Goal: Task Accomplishment & Management: Complete application form

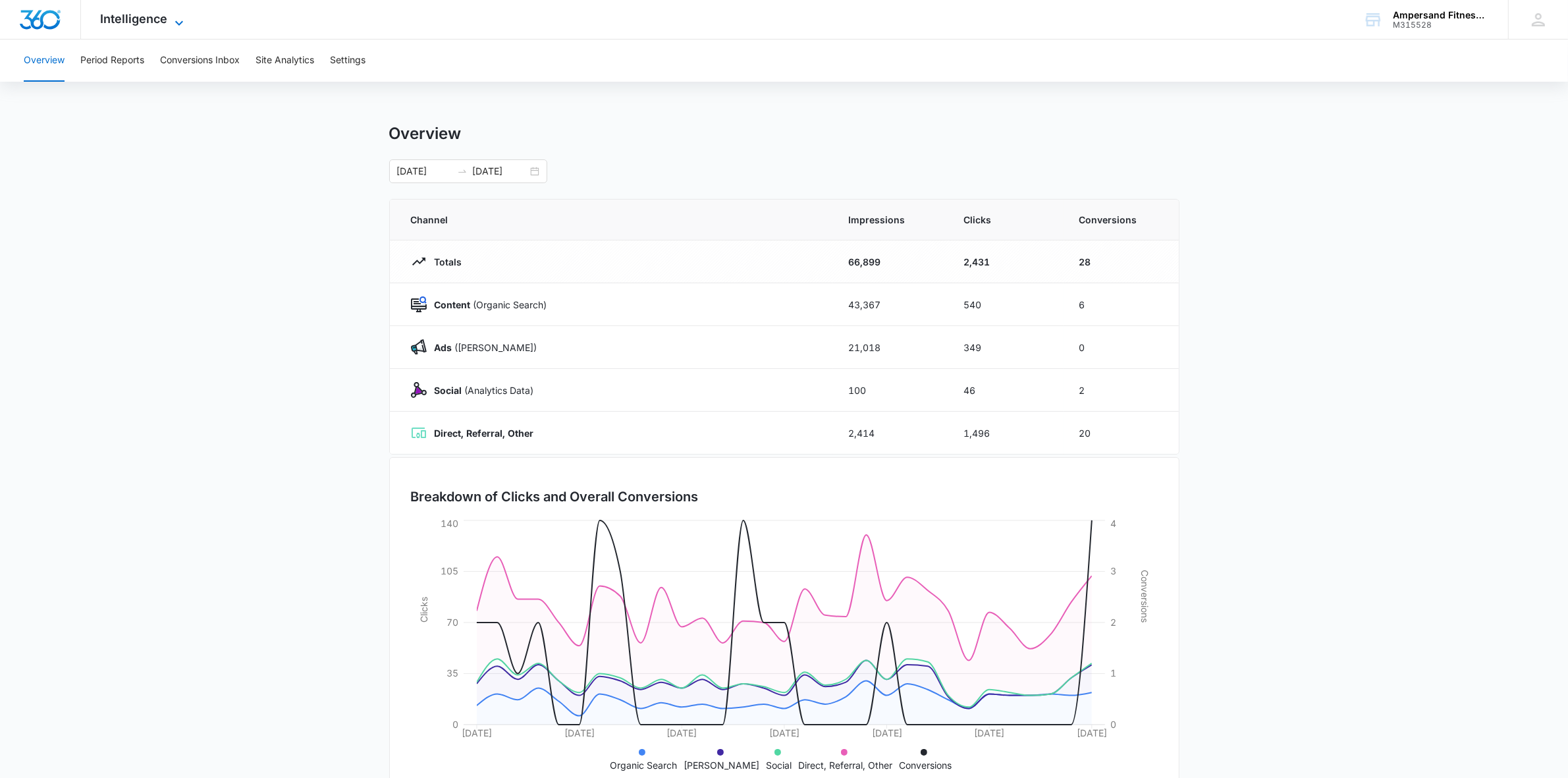
click at [140, 23] on span "Intelligence" at bounding box center [134, 18] width 68 height 14
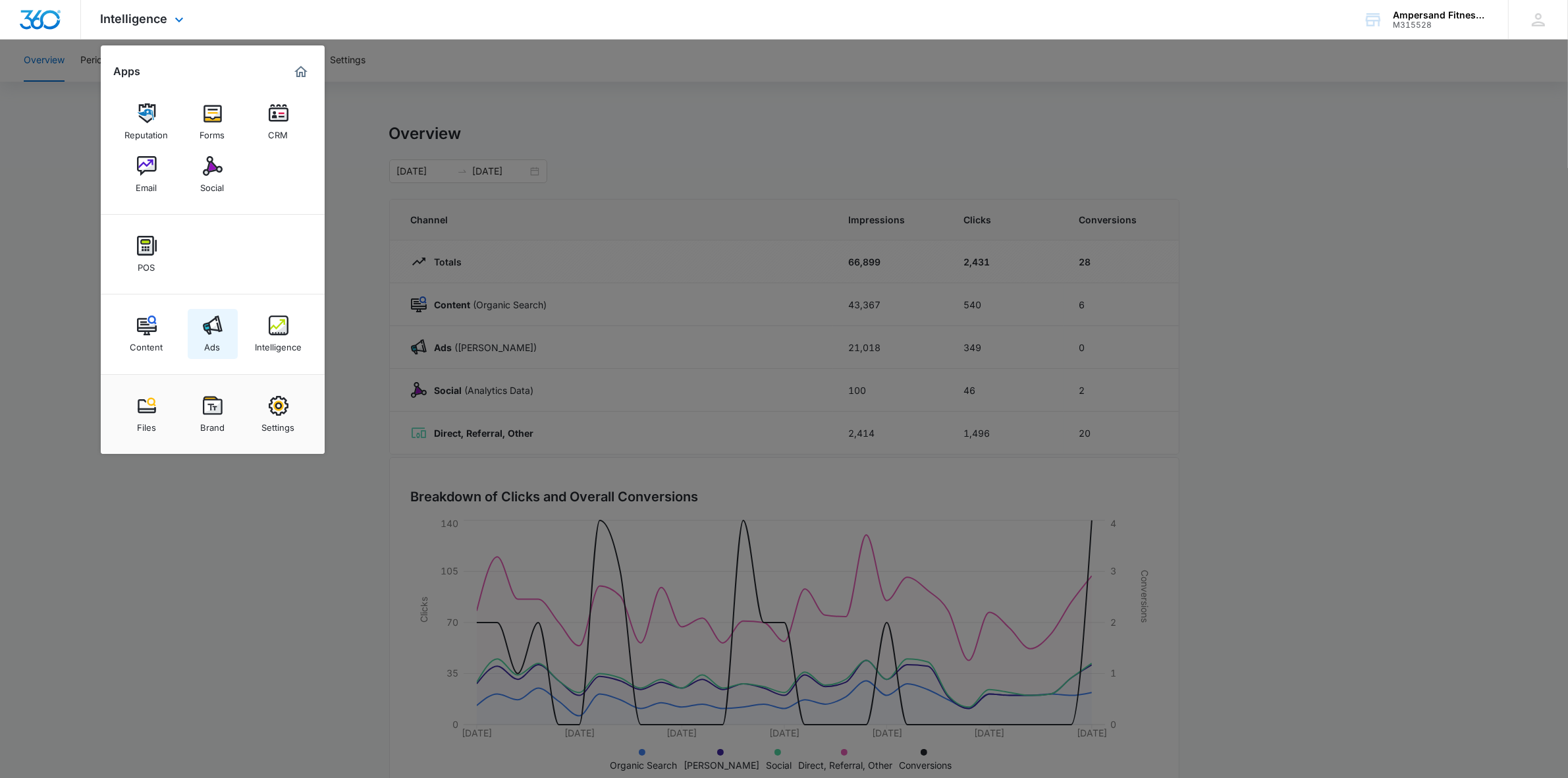
click at [208, 330] on img at bounding box center [212, 325] width 20 height 20
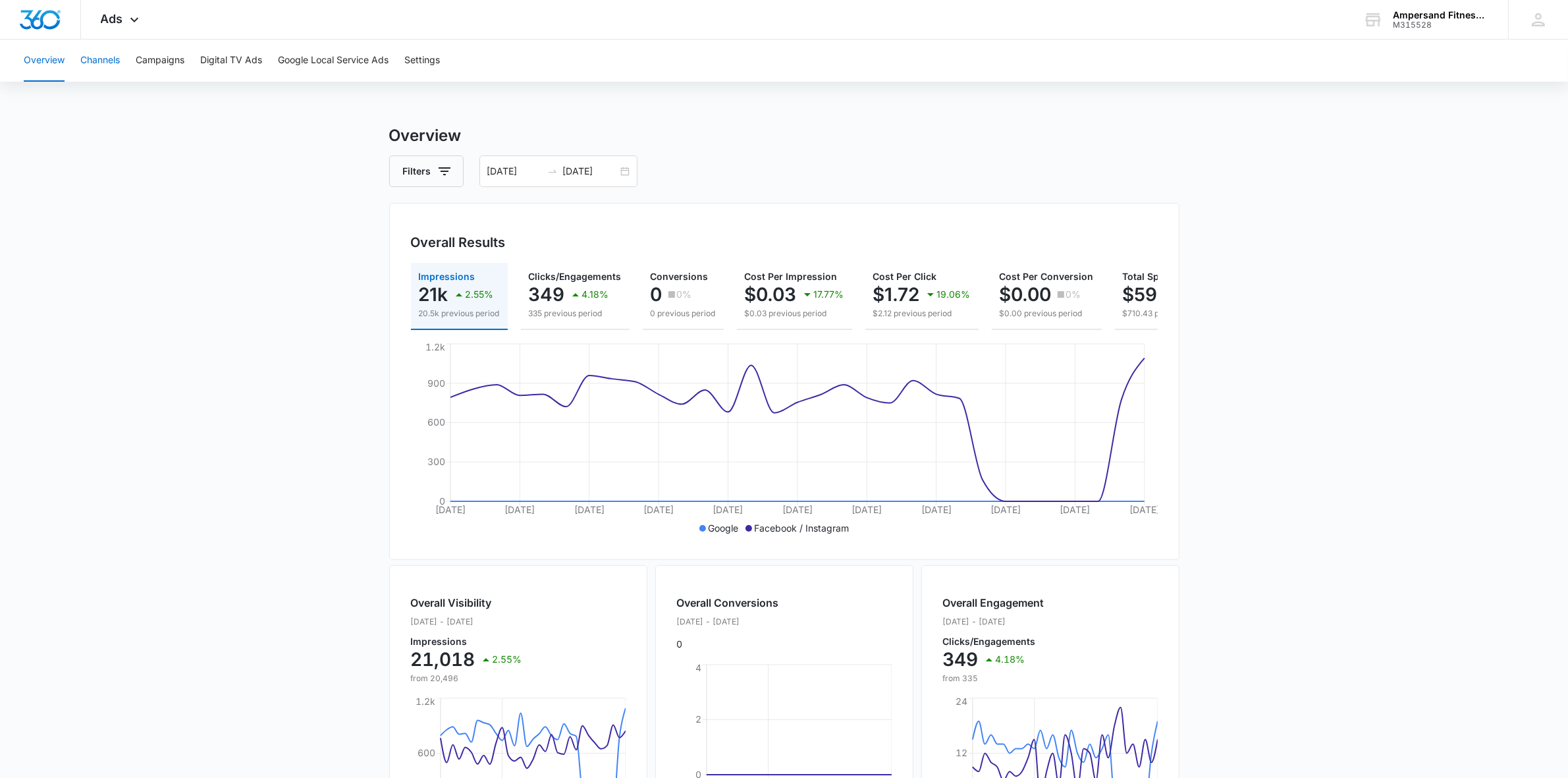
click at [116, 57] on button "Channels" at bounding box center [100, 60] width 40 height 42
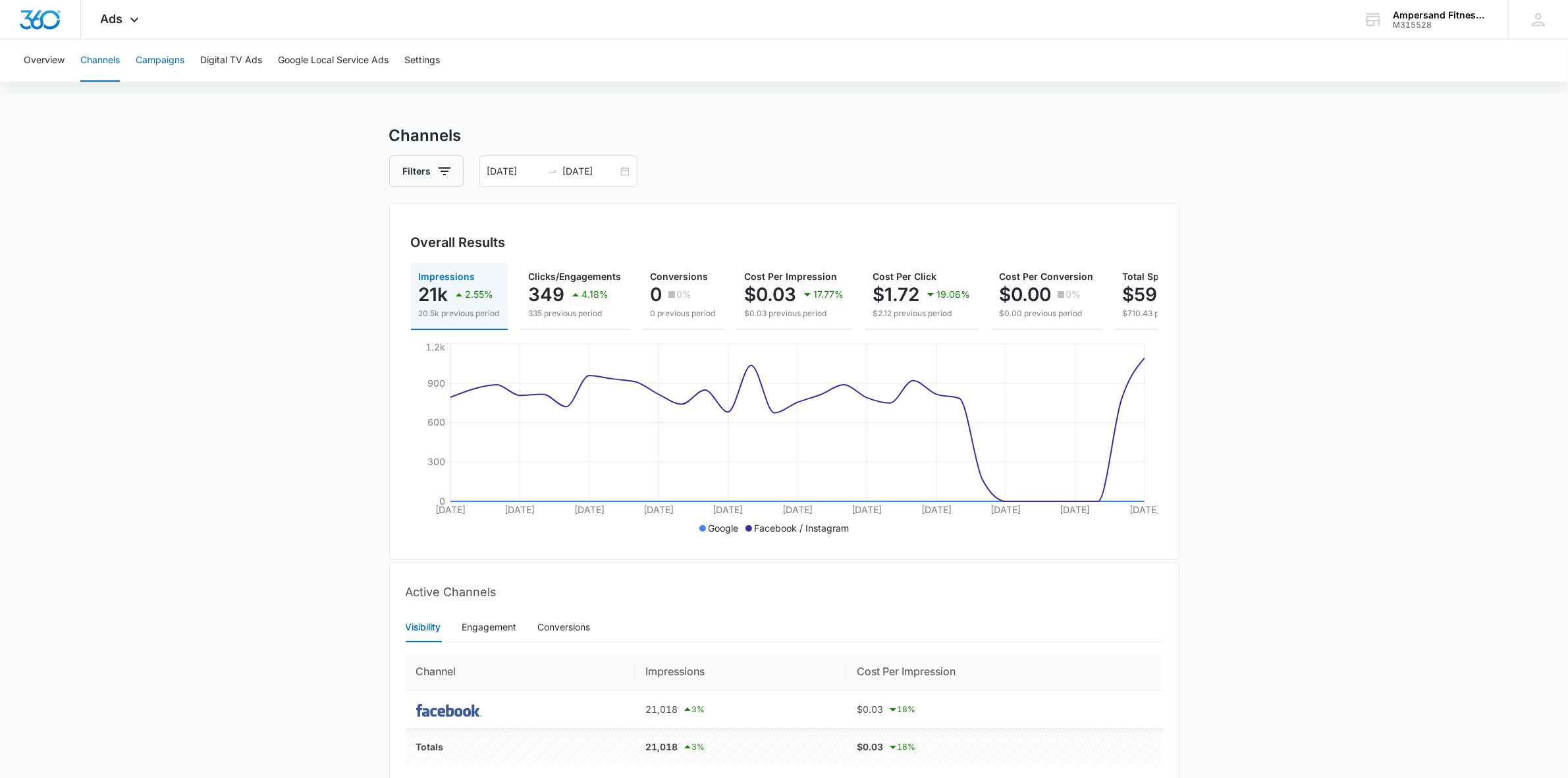
click at [146, 58] on button "Campaigns" at bounding box center [160, 60] width 49 height 42
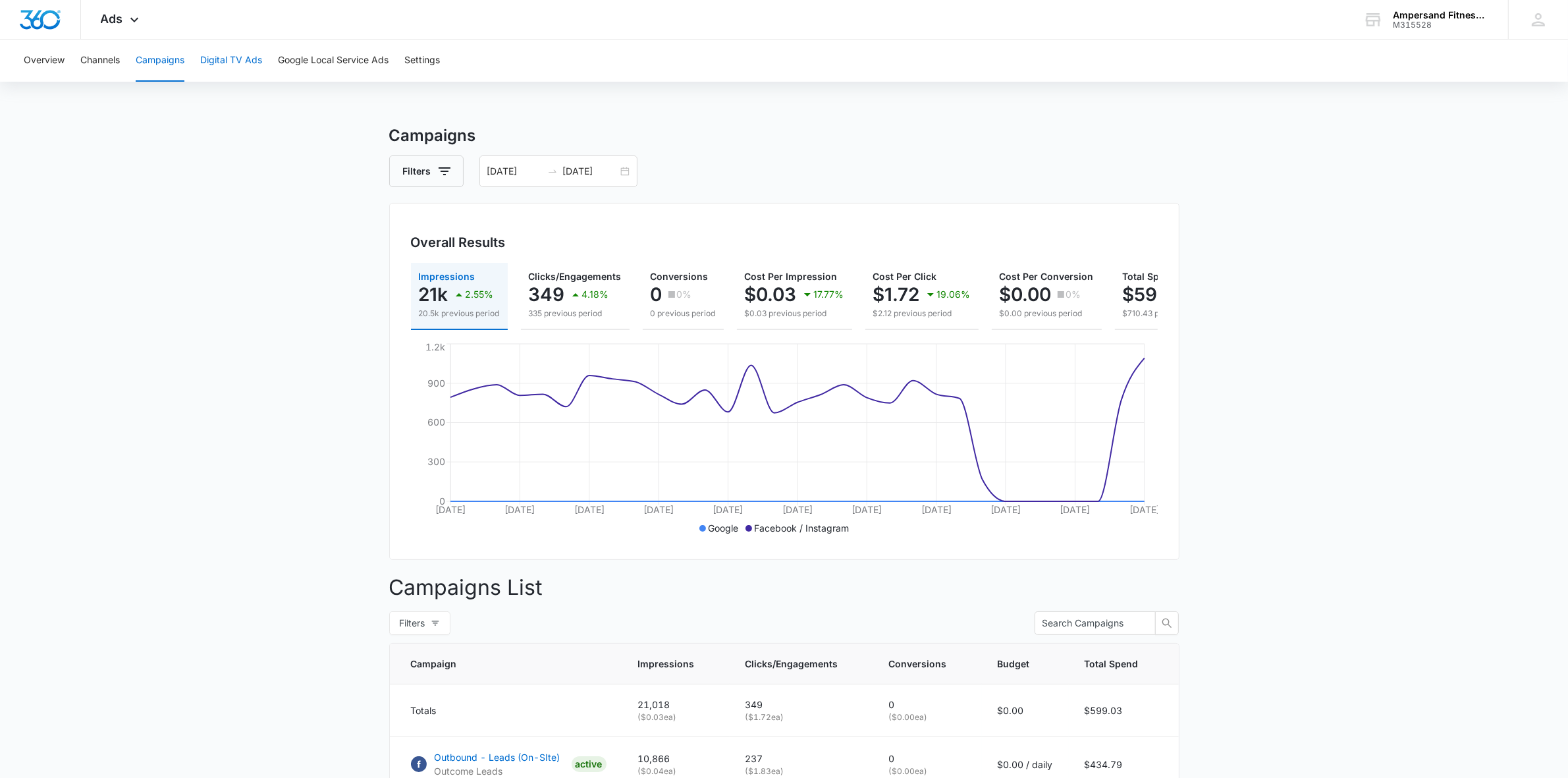
click at [212, 53] on button "Digital TV Ads" at bounding box center [230, 60] width 62 height 42
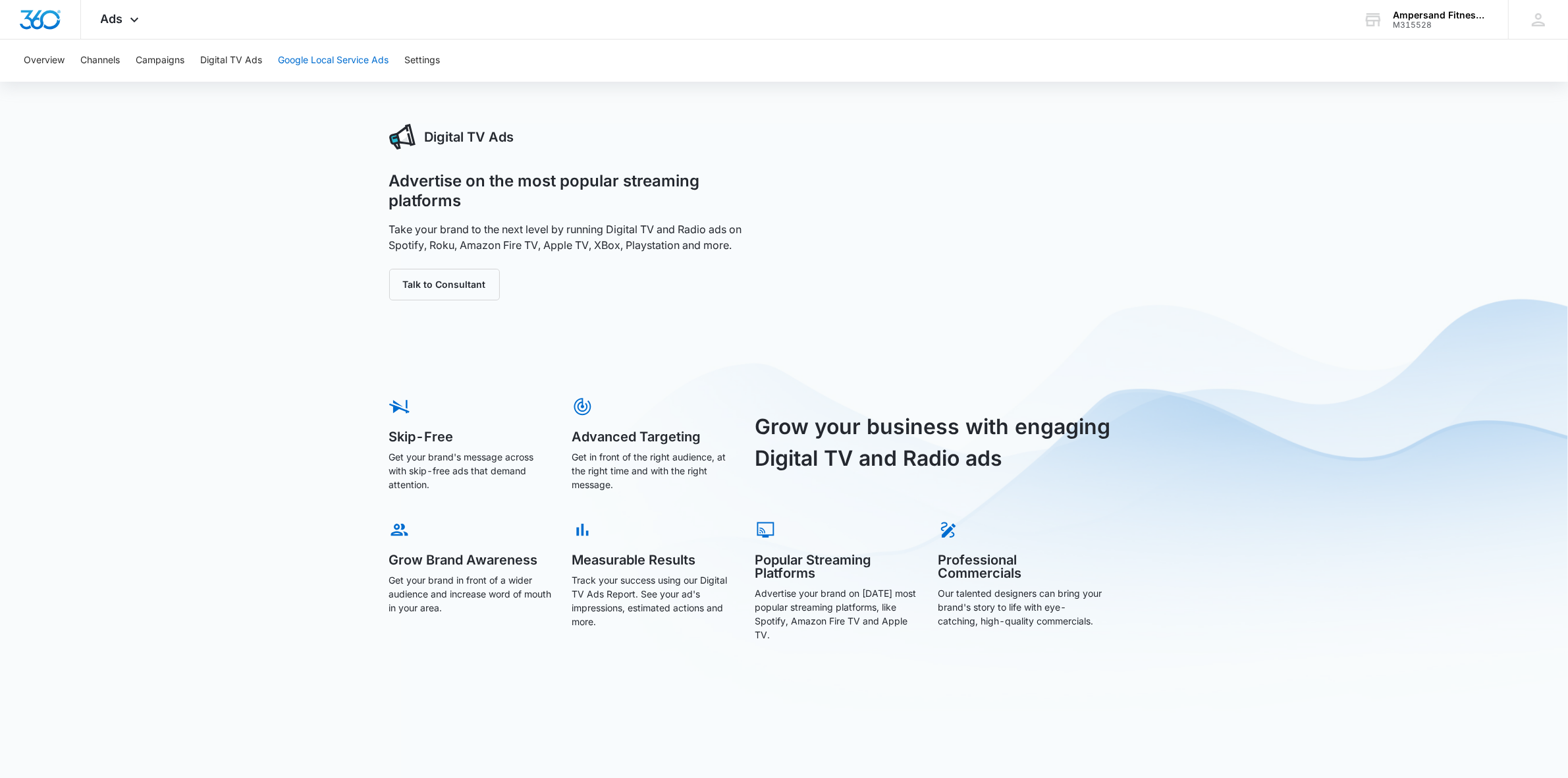
click at [292, 56] on button "Google Local Service Ads" at bounding box center [333, 60] width 111 height 42
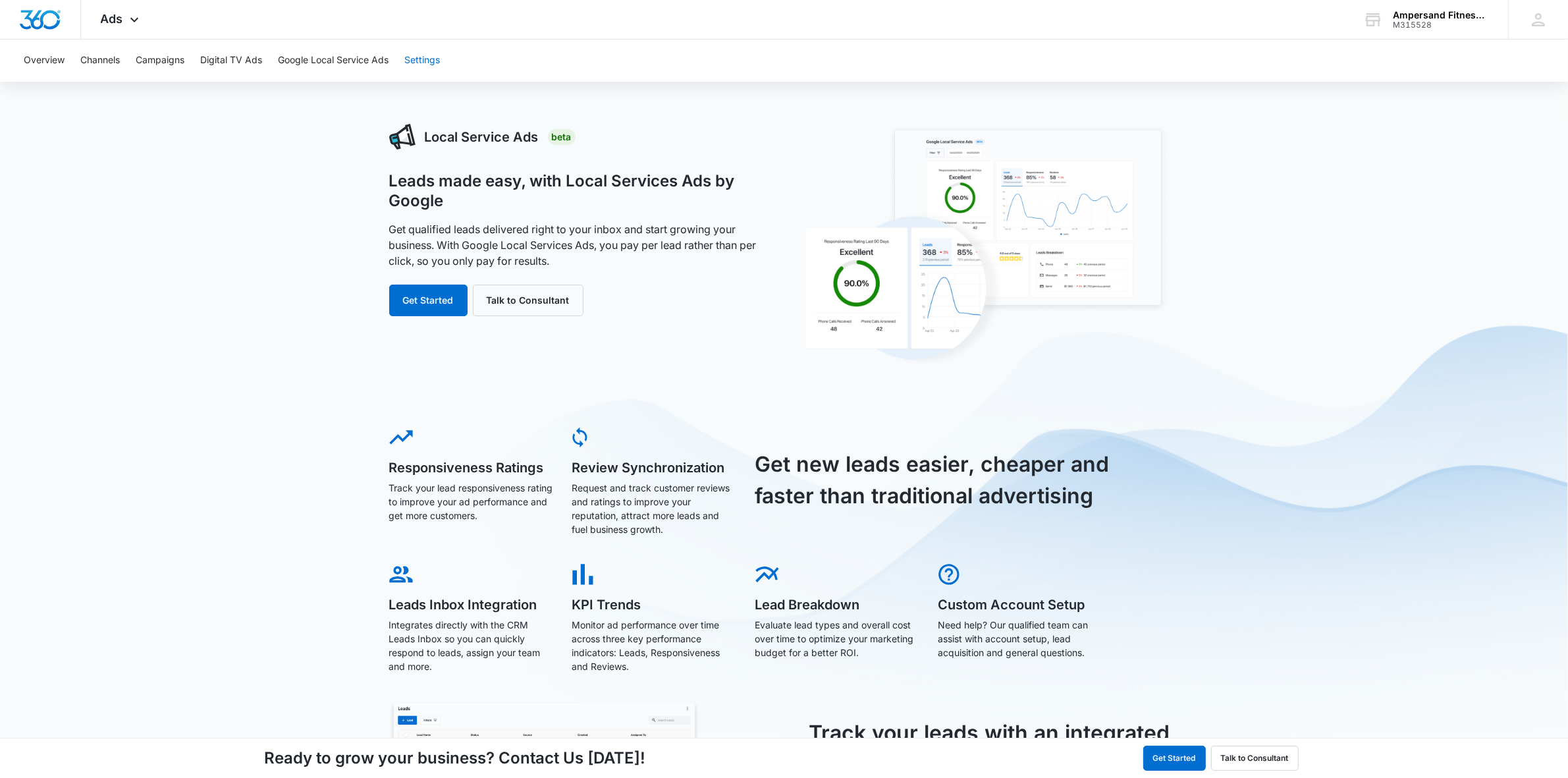
click at [430, 50] on button "Settings" at bounding box center [422, 60] width 36 height 42
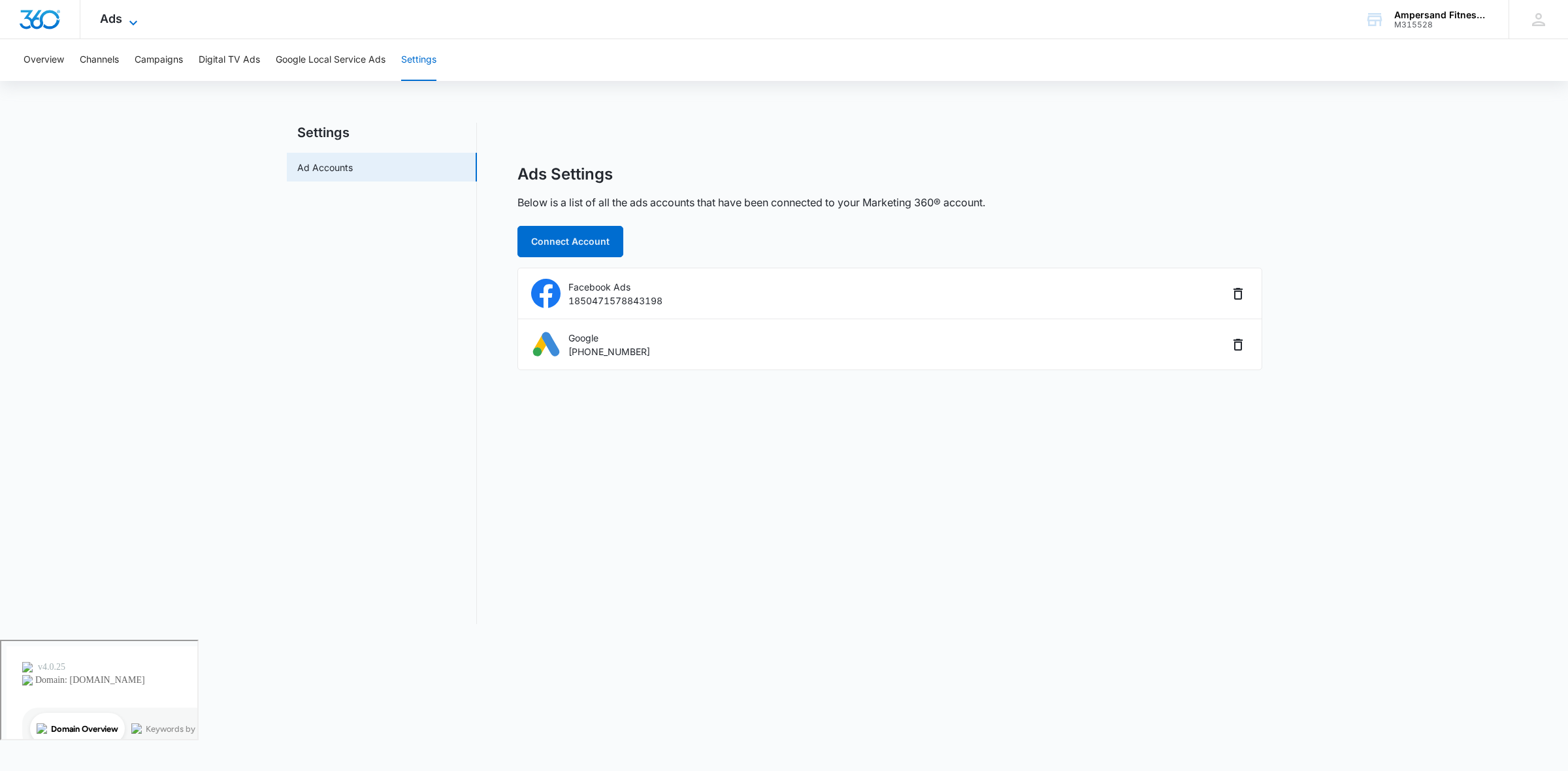
click at [113, 18] on span "Ads" at bounding box center [111, 18] width 22 height 13
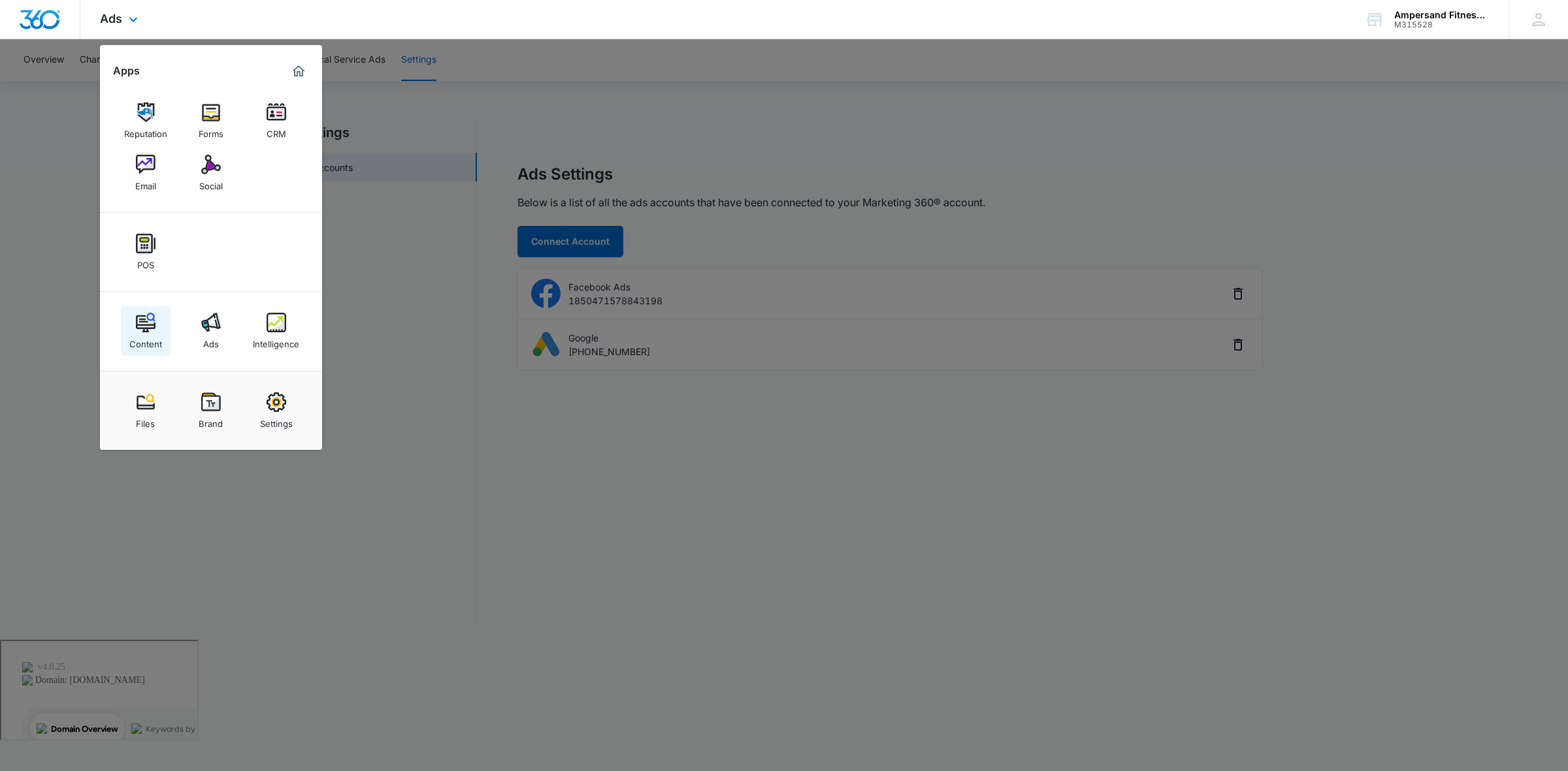
click at [149, 332] on img at bounding box center [146, 322] width 20 height 20
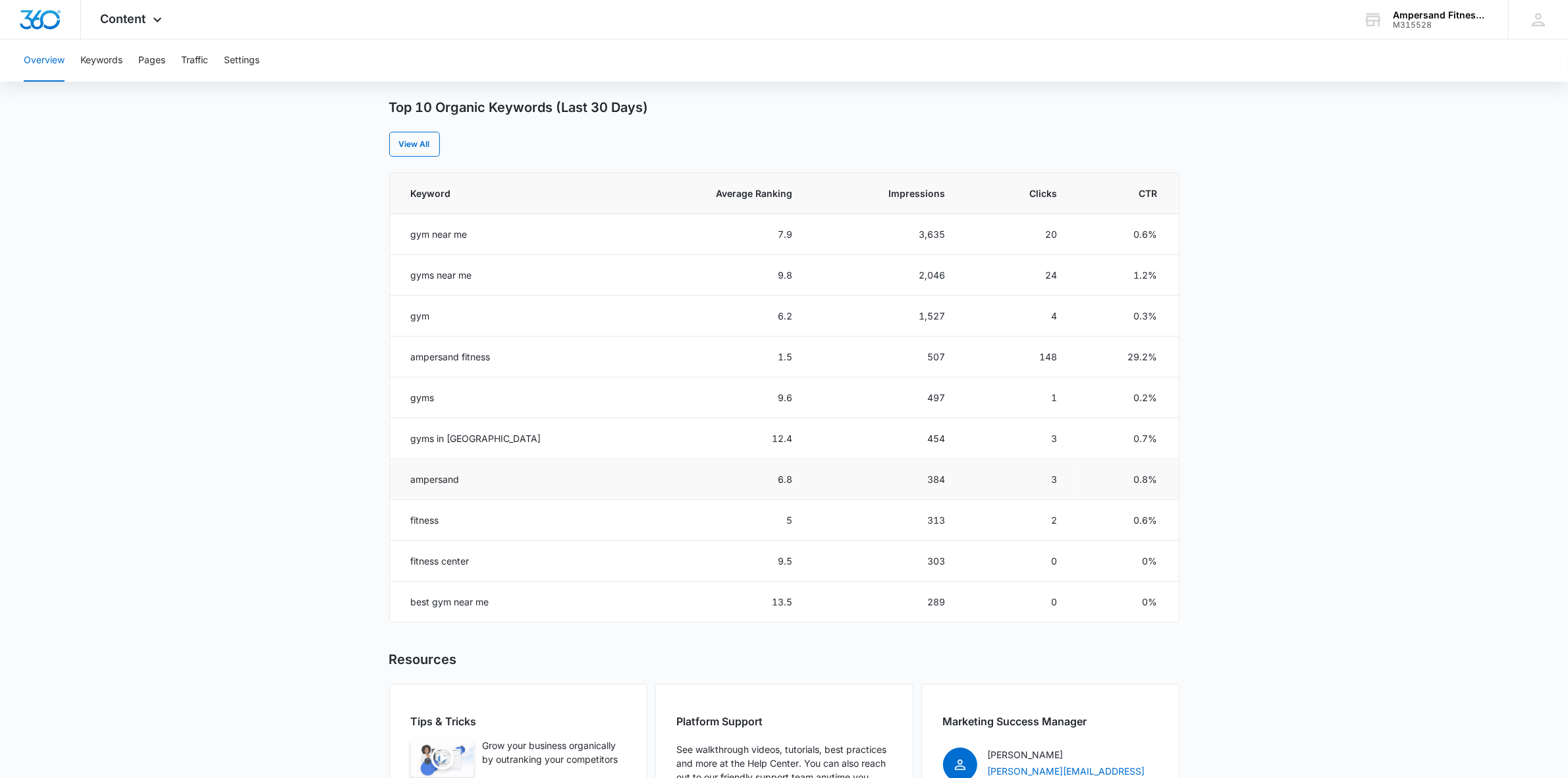
scroll to position [412, 0]
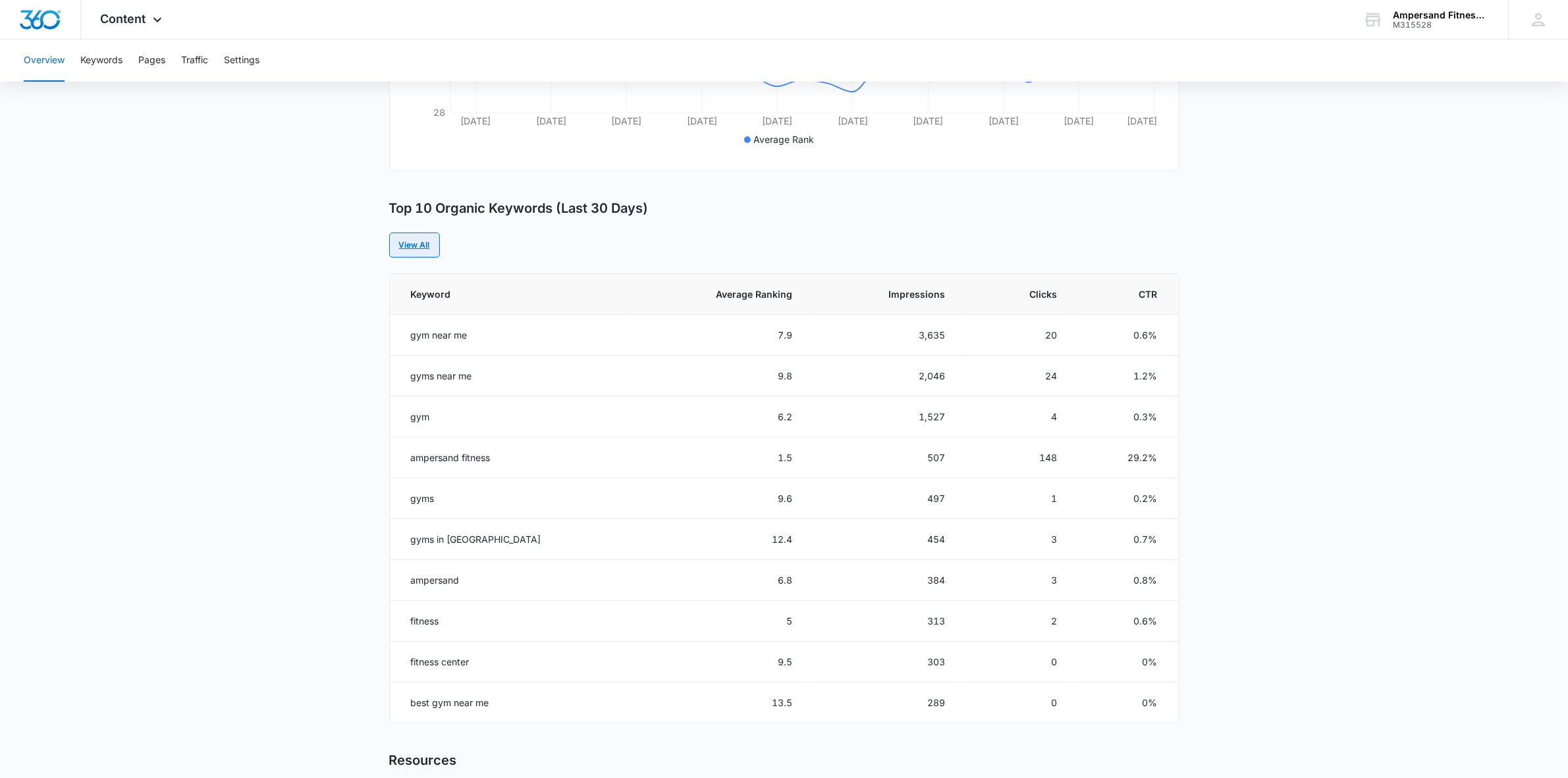
click at [412, 240] on link "View All" at bounding box center [414, 245] width 50 height 25
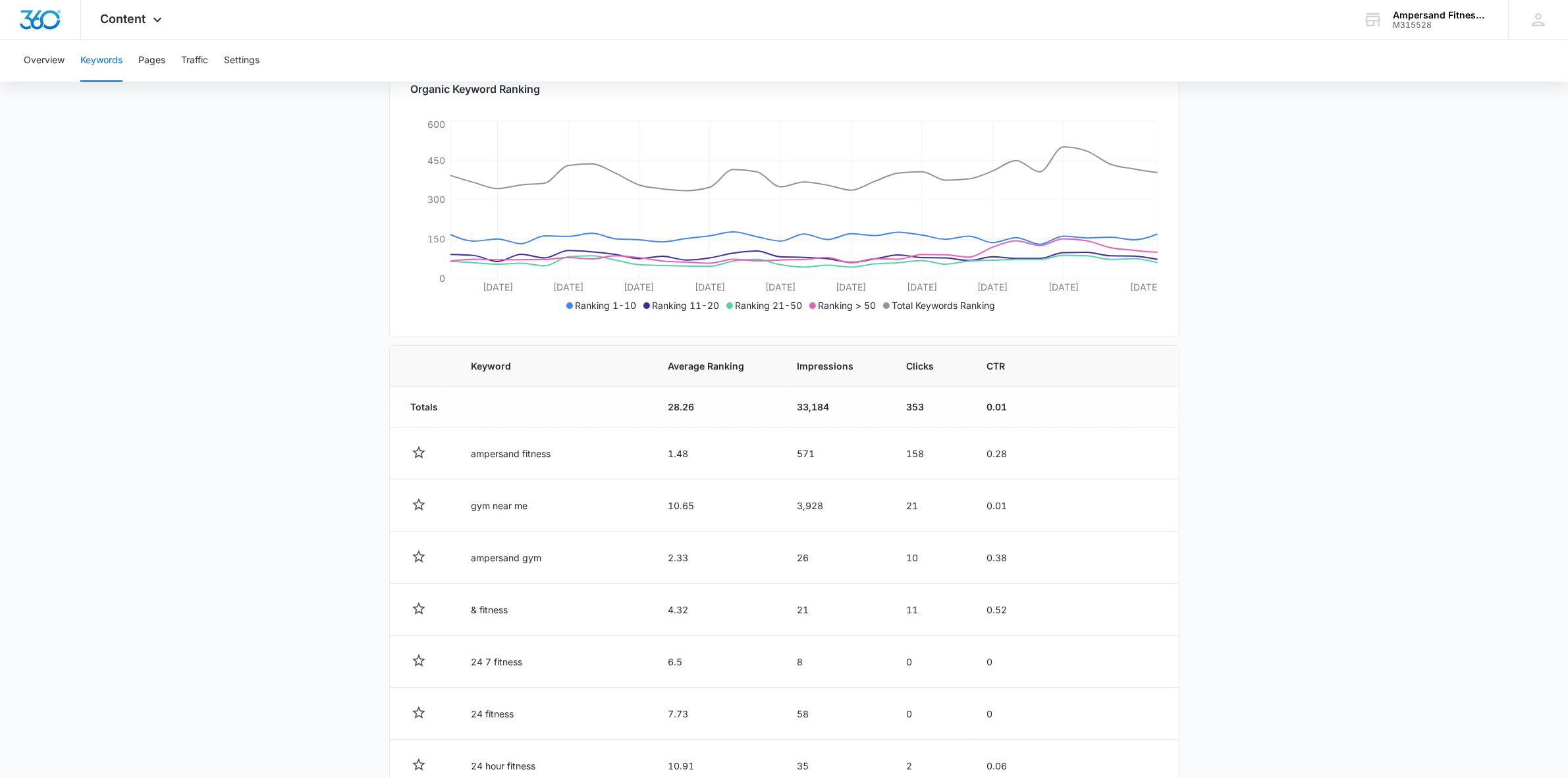
scroll to position [247, 0]
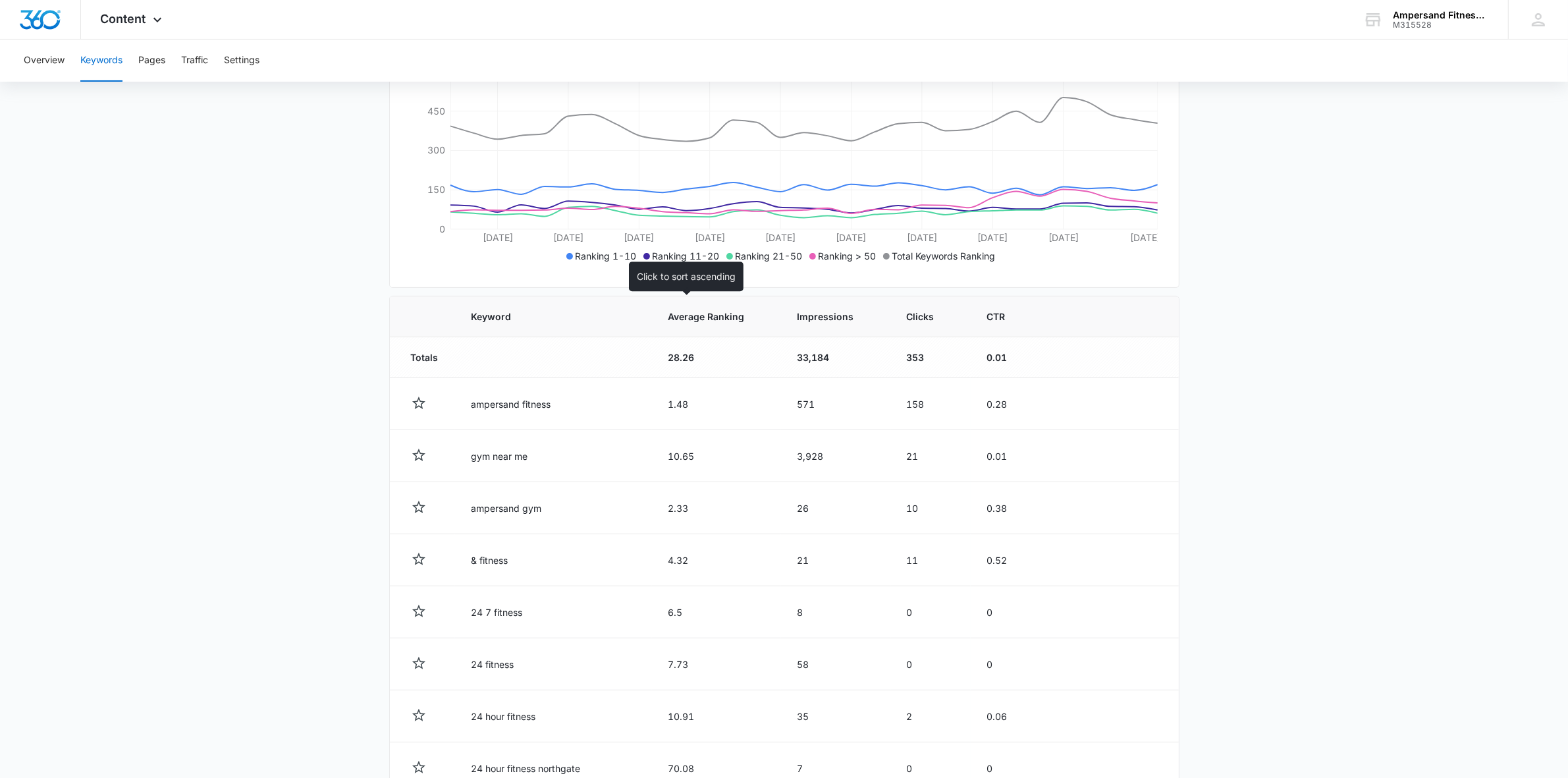
click at [699, 328] on th "Average Ranking" at bounding box center [716, 316] width 130 height 41
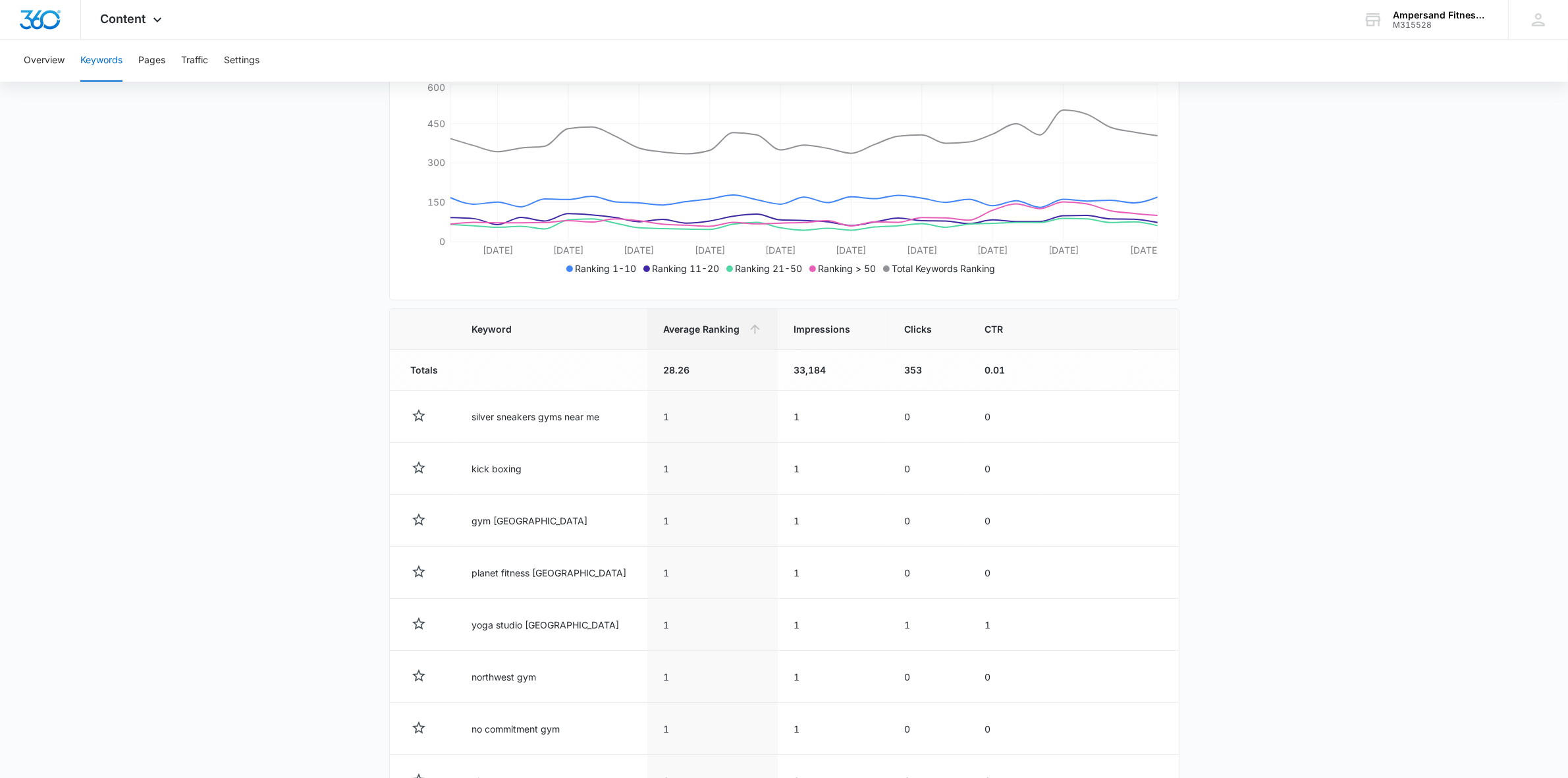
scroll to position [330, 0]
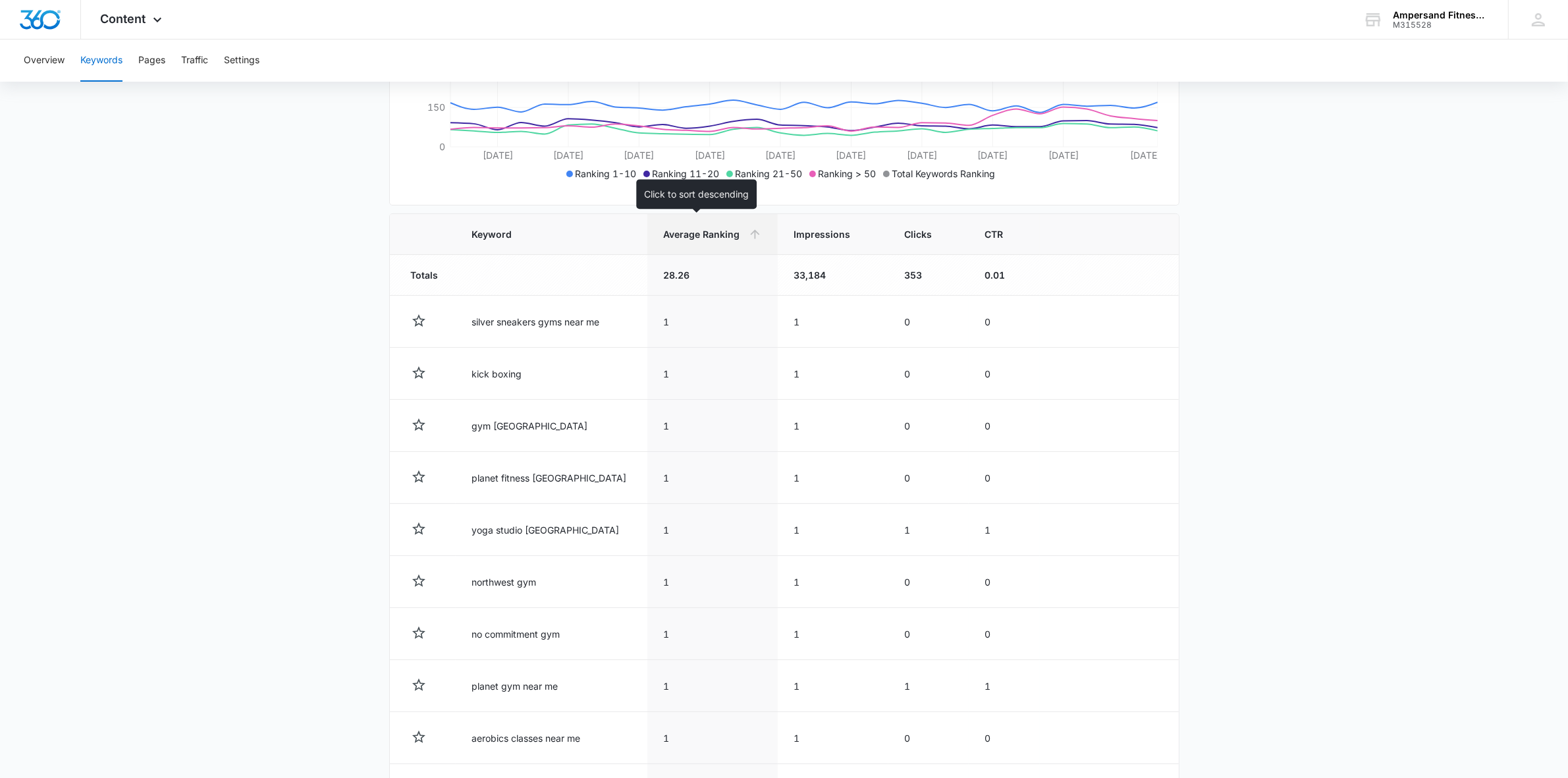
click at [748, 237] on icon at bounding box center [754, 233] width 14 height 14
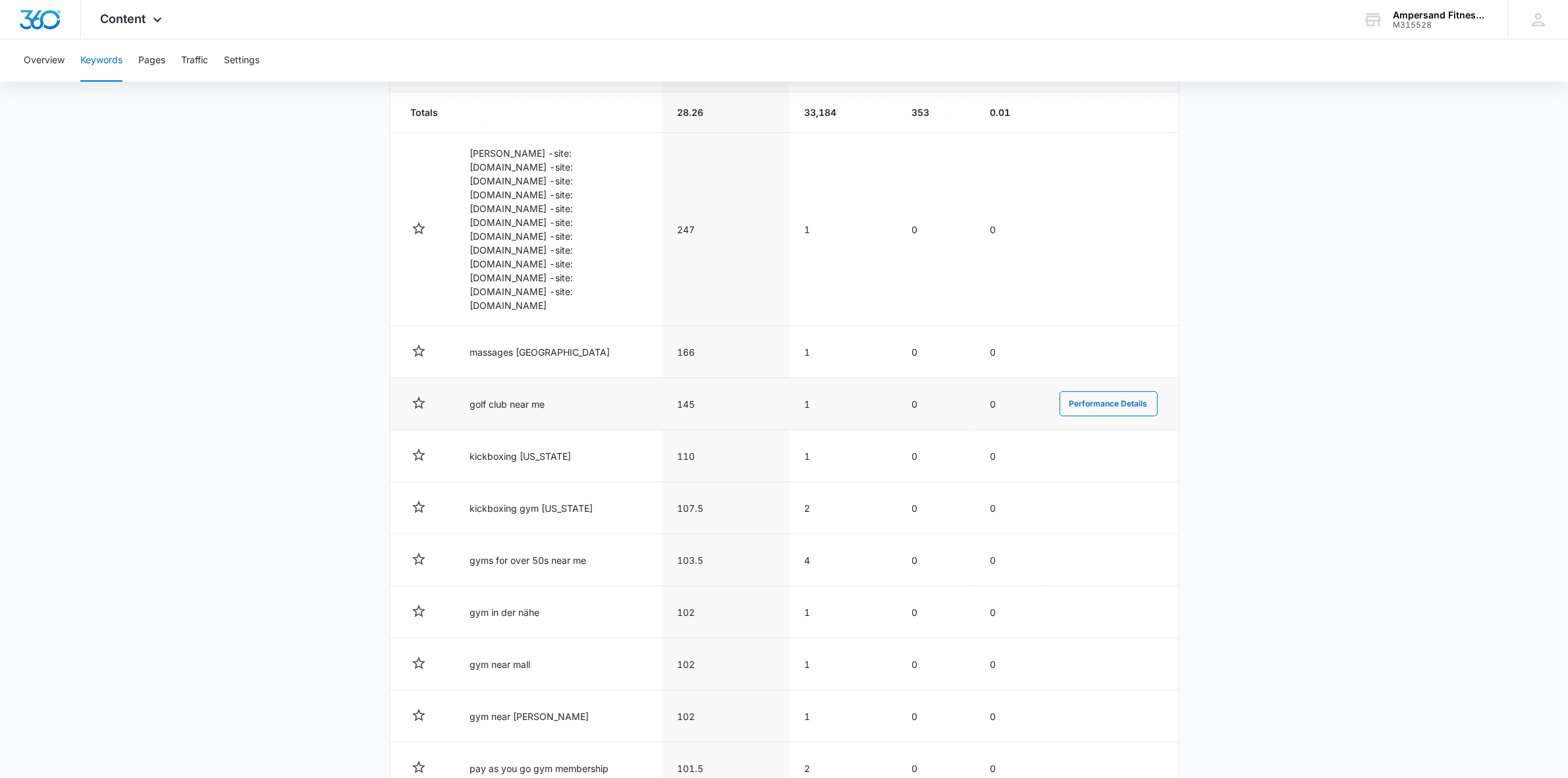
scroll to position [494, 0]
click at [1081, 215] on button "Performance Details" at bounding box center [1108, 228] width 98 height 25
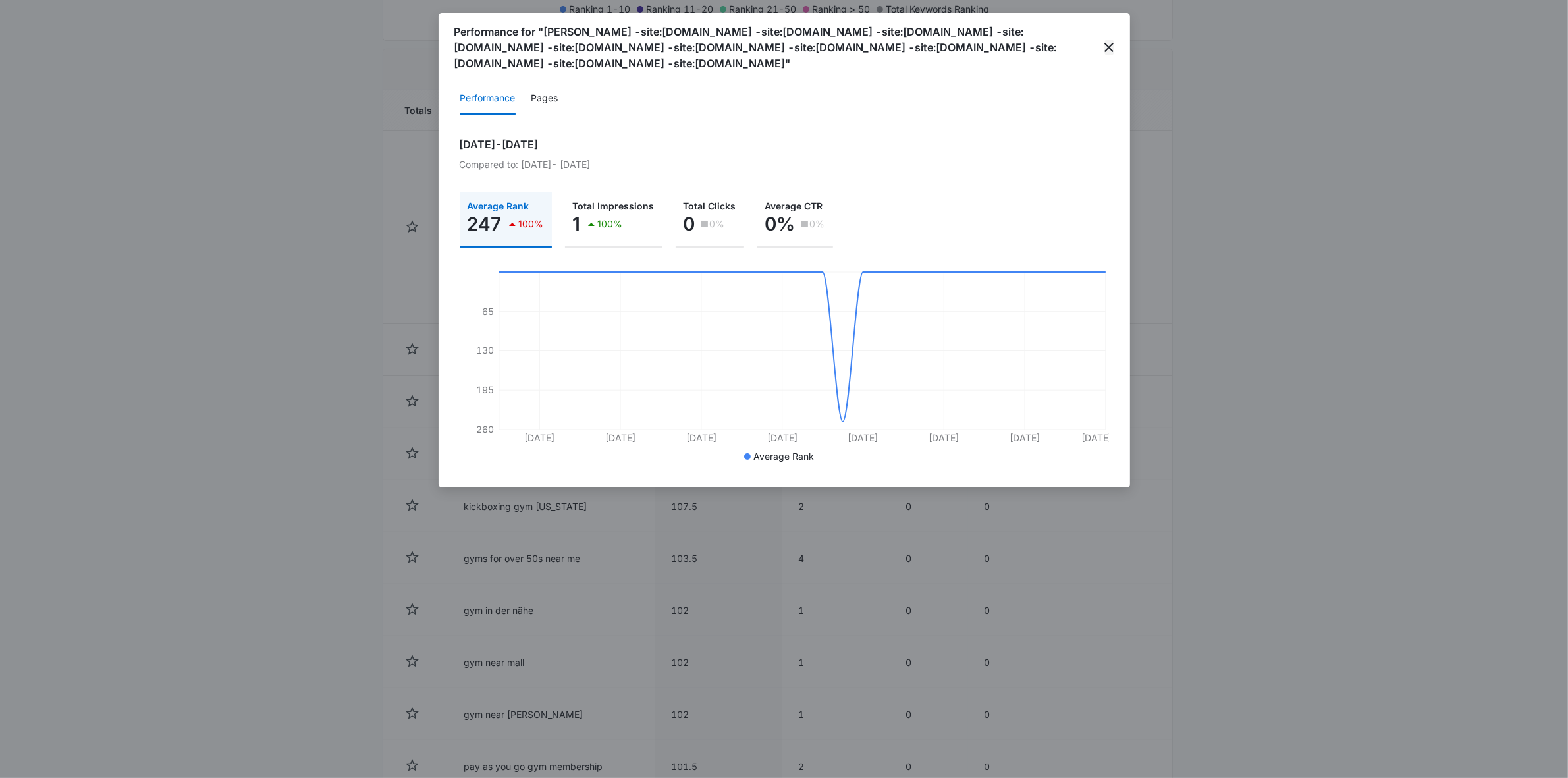
click at [1113, 40] on icon "close" at bounding box center [1109, 48] width 16 height 16
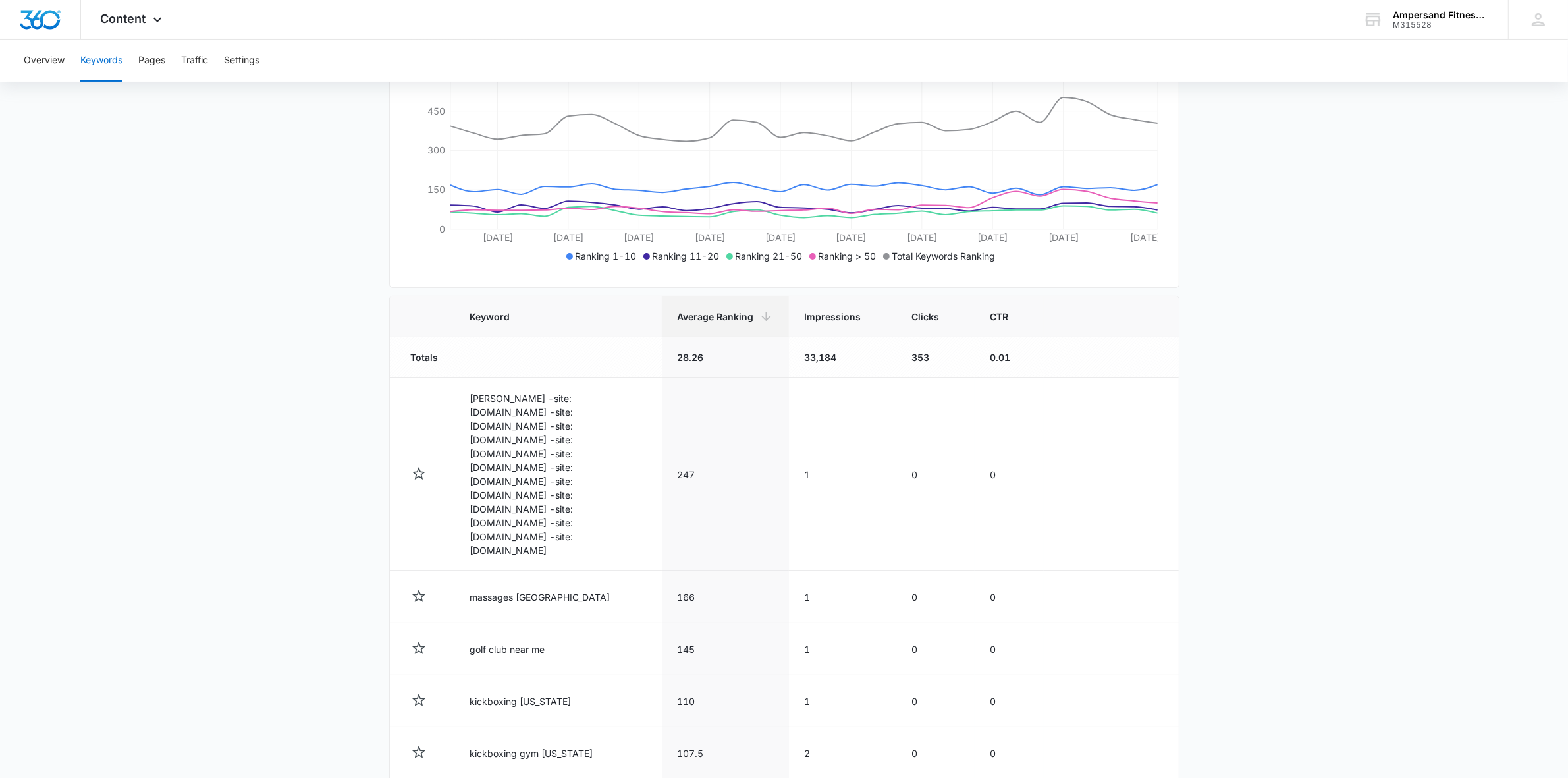
scroll to position [330, 0]
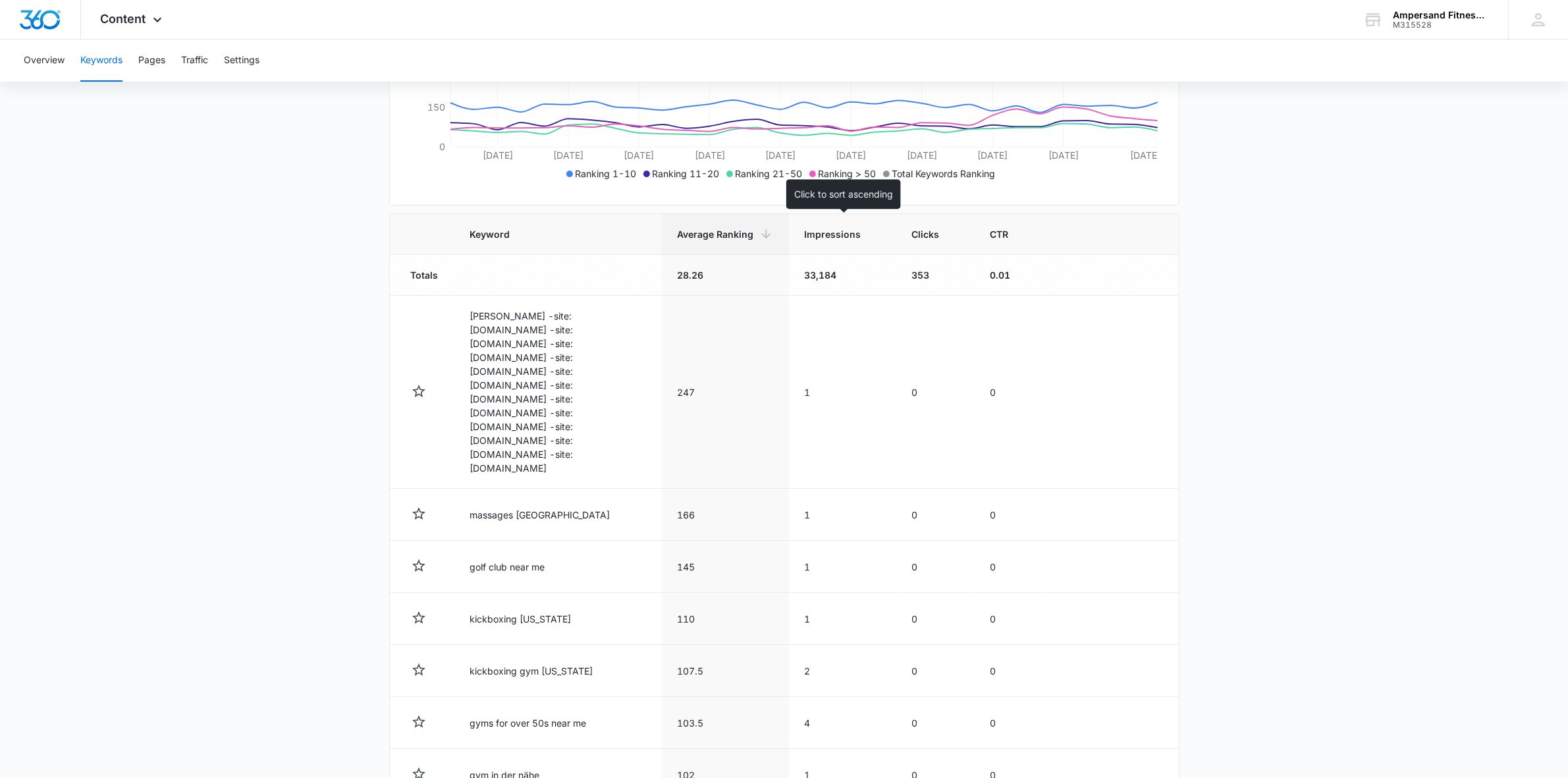
click at [845, 248] on th "Impressions" at bounding box center [842, 234] width 107 height 41
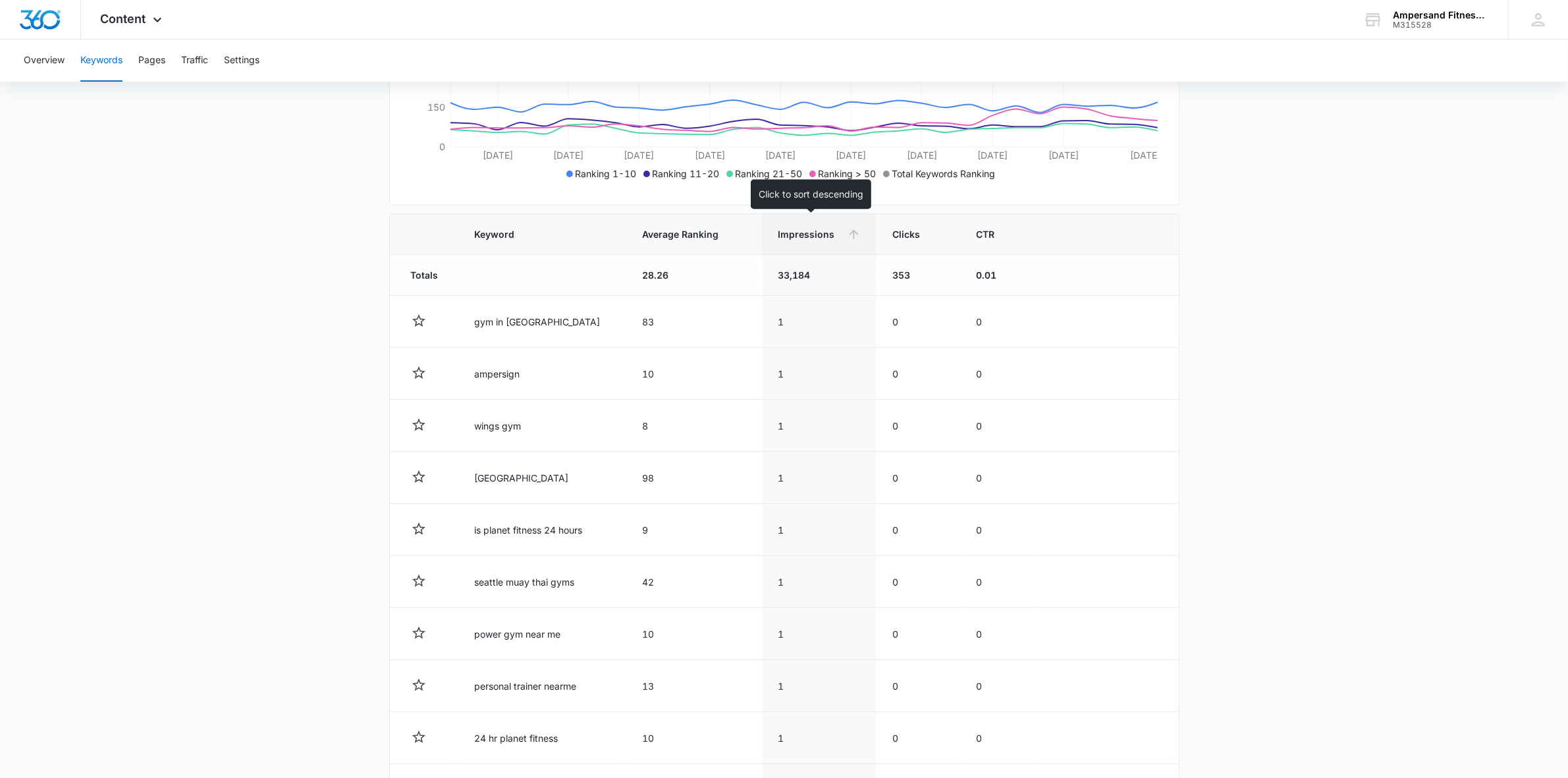
click at [850, 232] on icon at bounding box center [854, 234] width 9 height 9
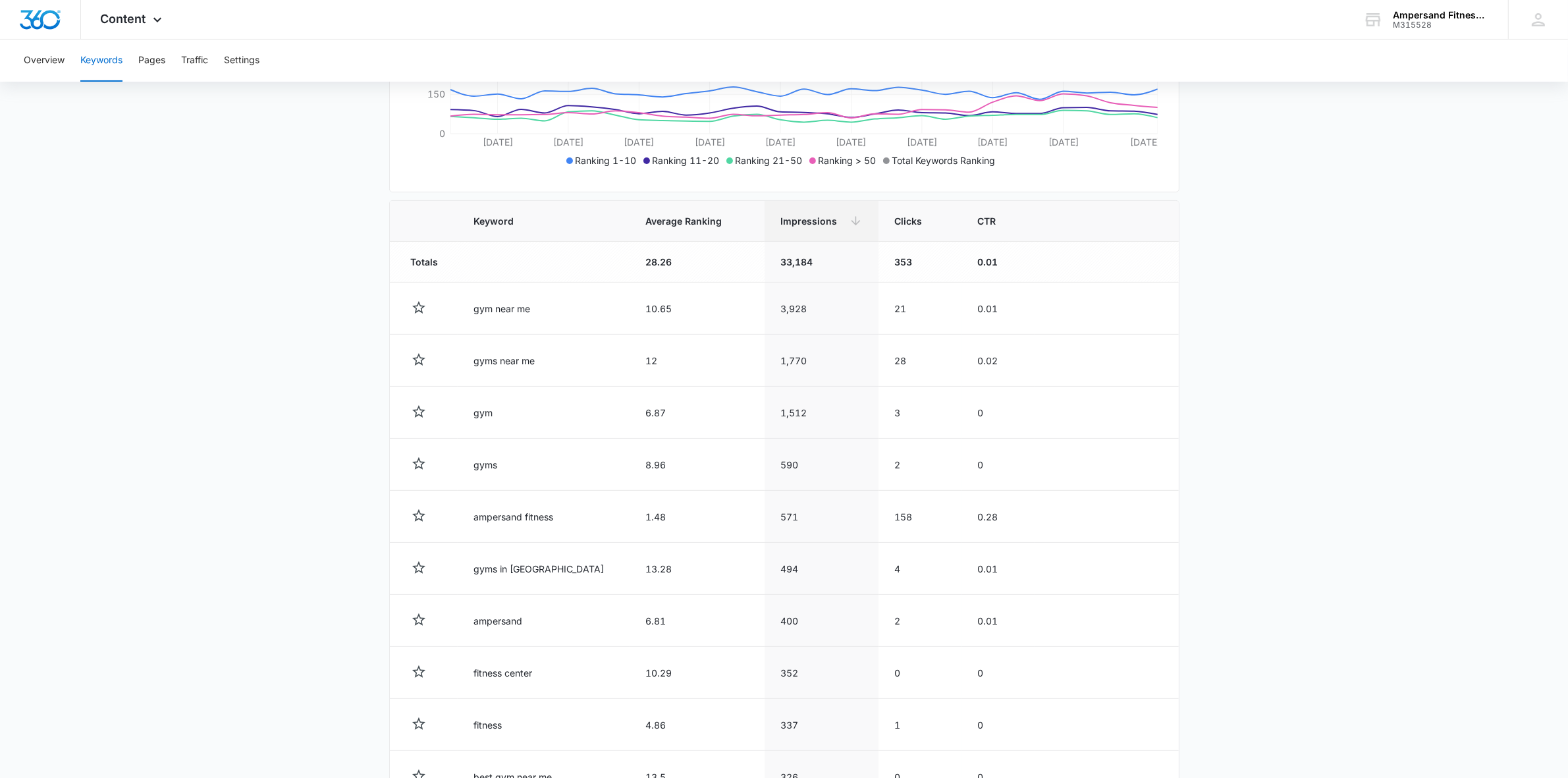
scroll to position [195, 0]
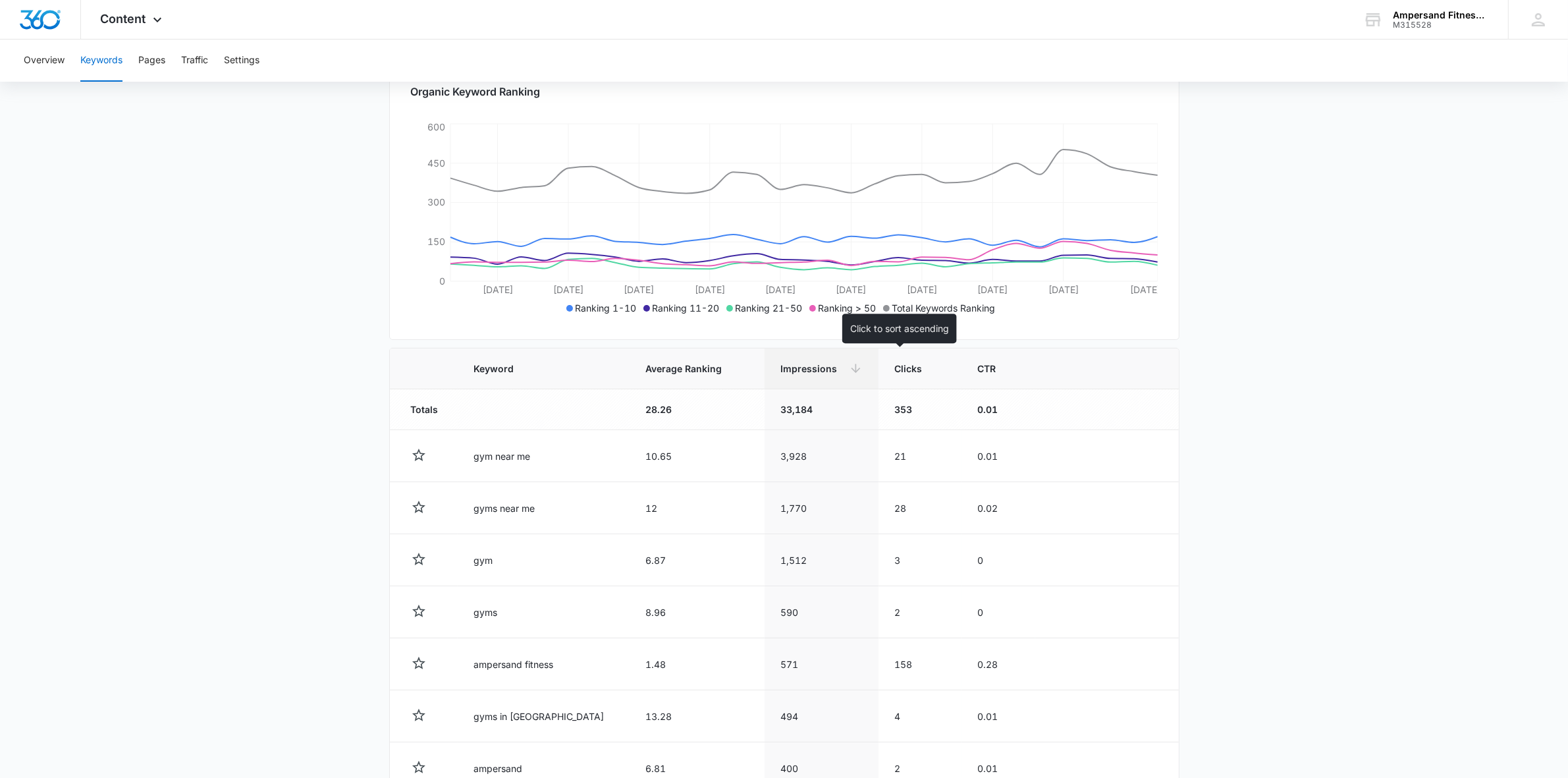
click at [909, 364] on span "Clicks" at bounding box center [911, 368] width 32 height 14
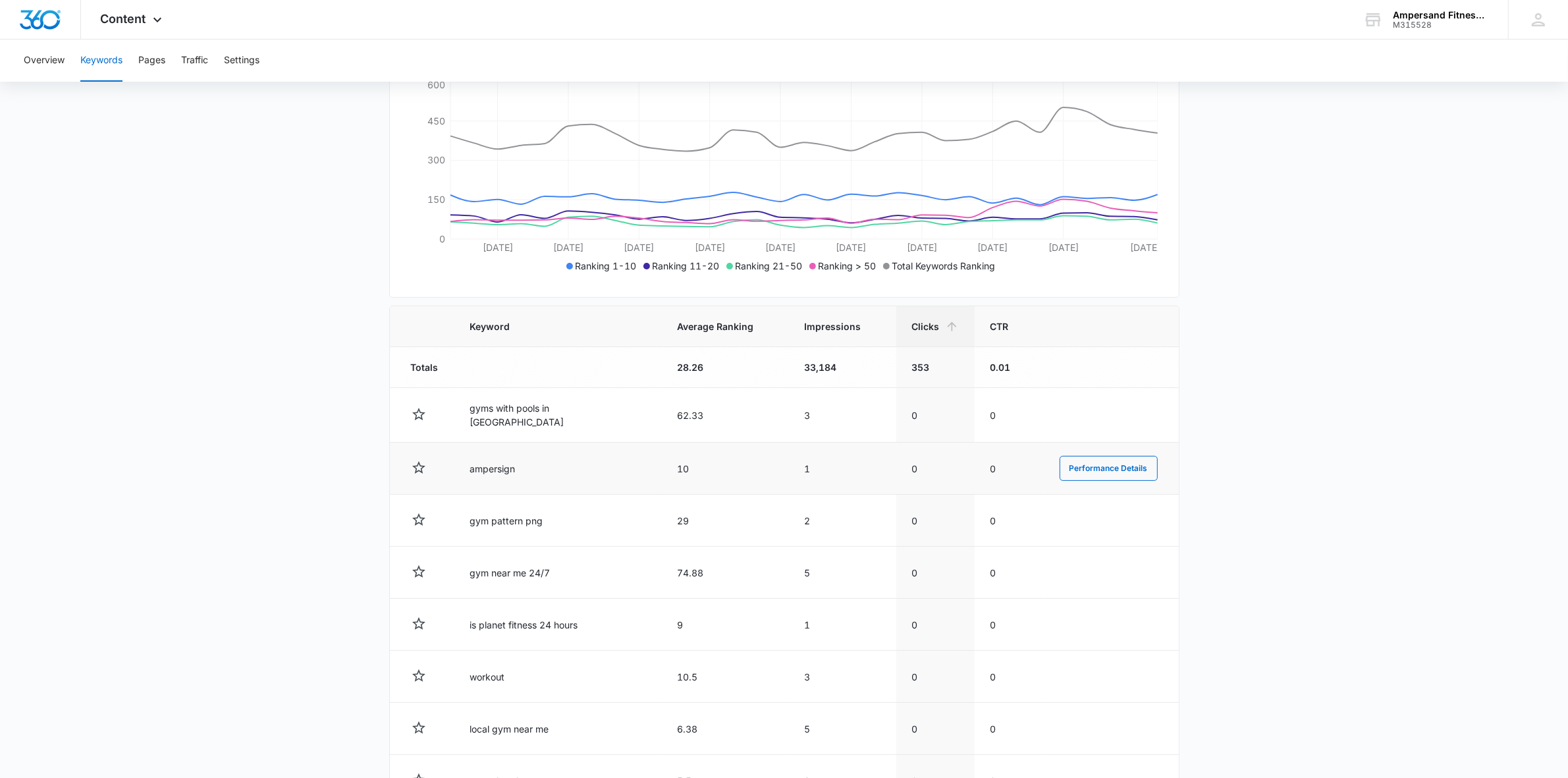
scroll to position [247, 0]
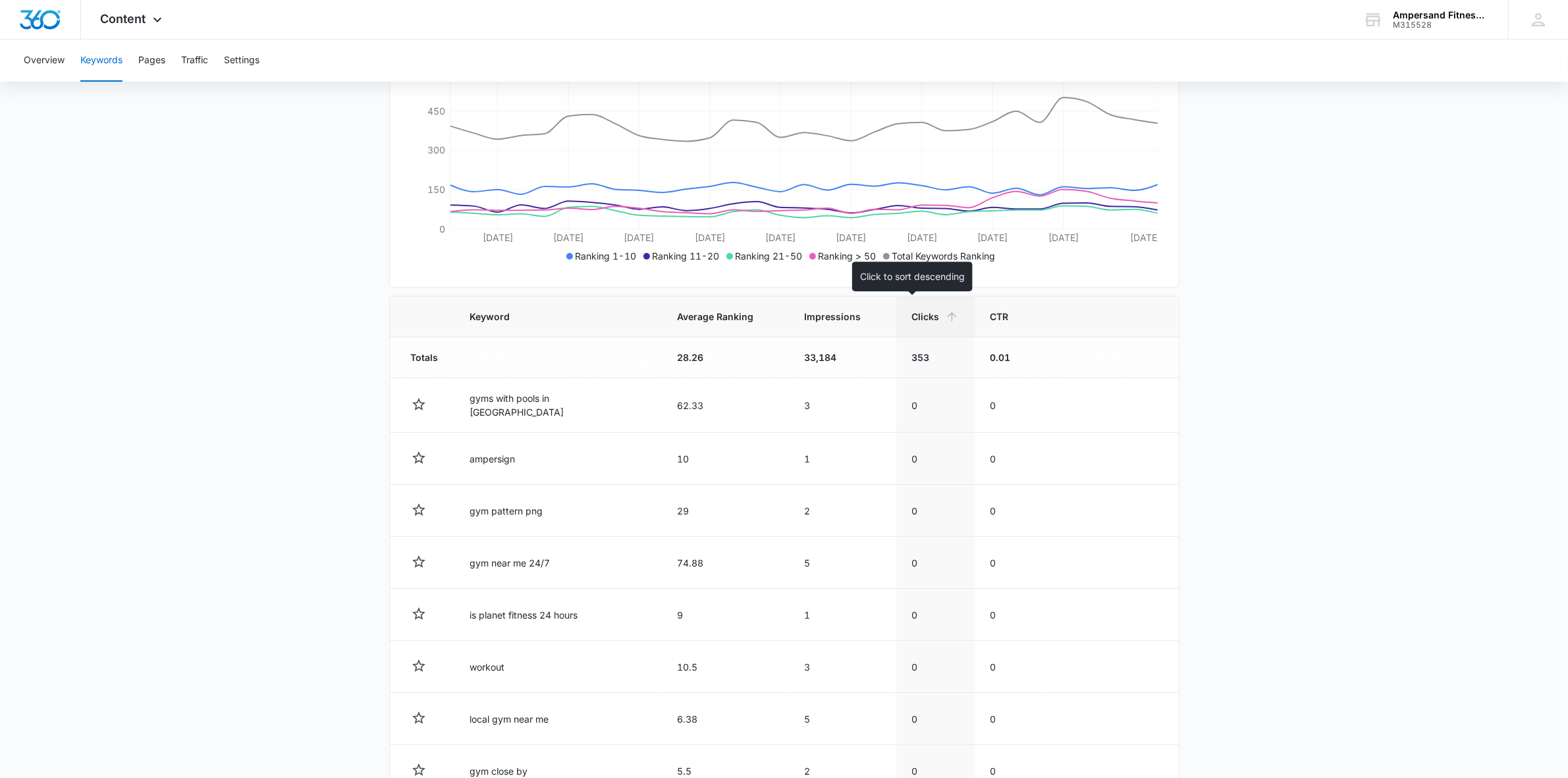
click at [947, 314] on icon at bounding box center [951, 317] width 9 height 9
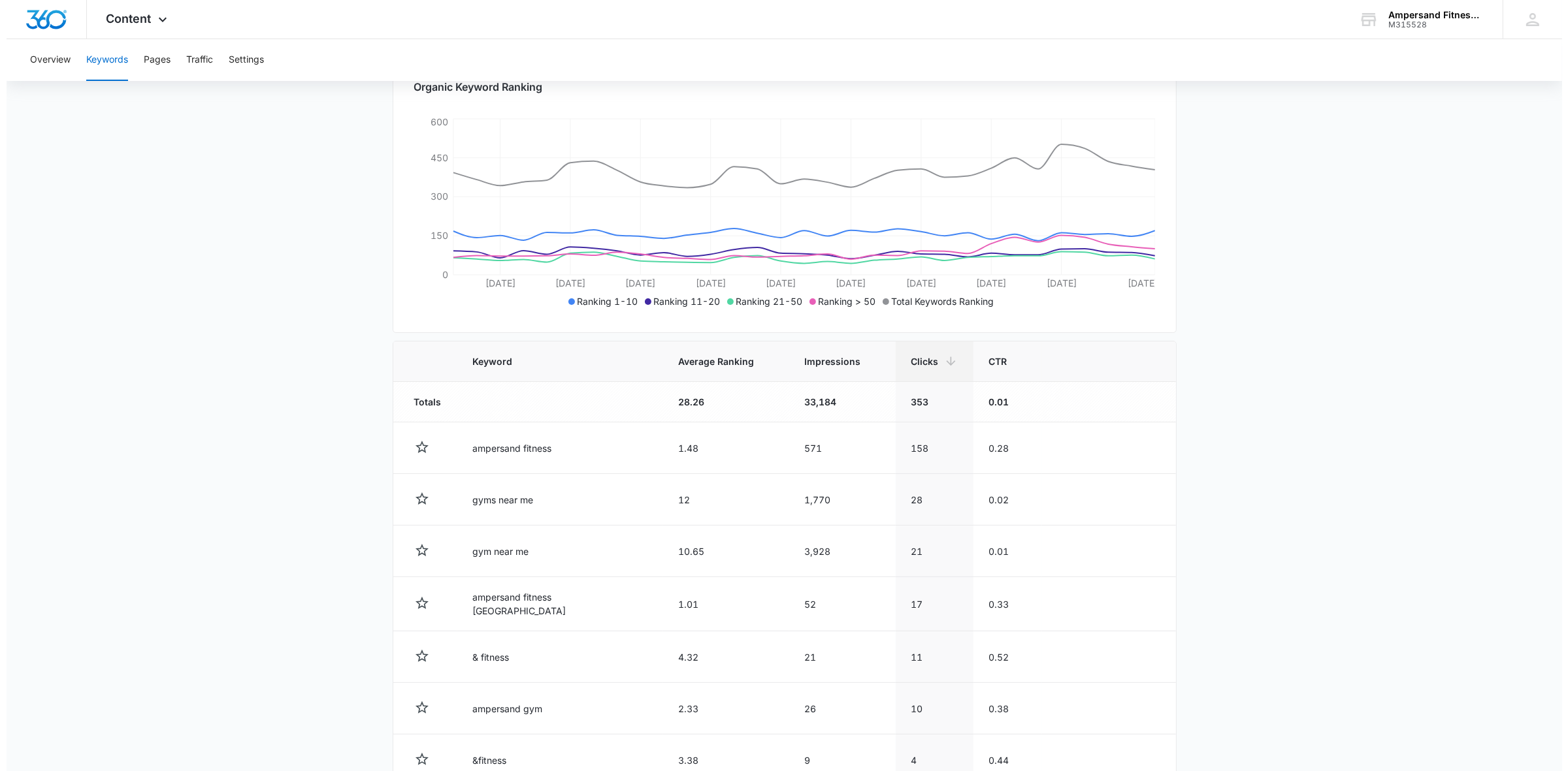
scroll to position [0, 0]
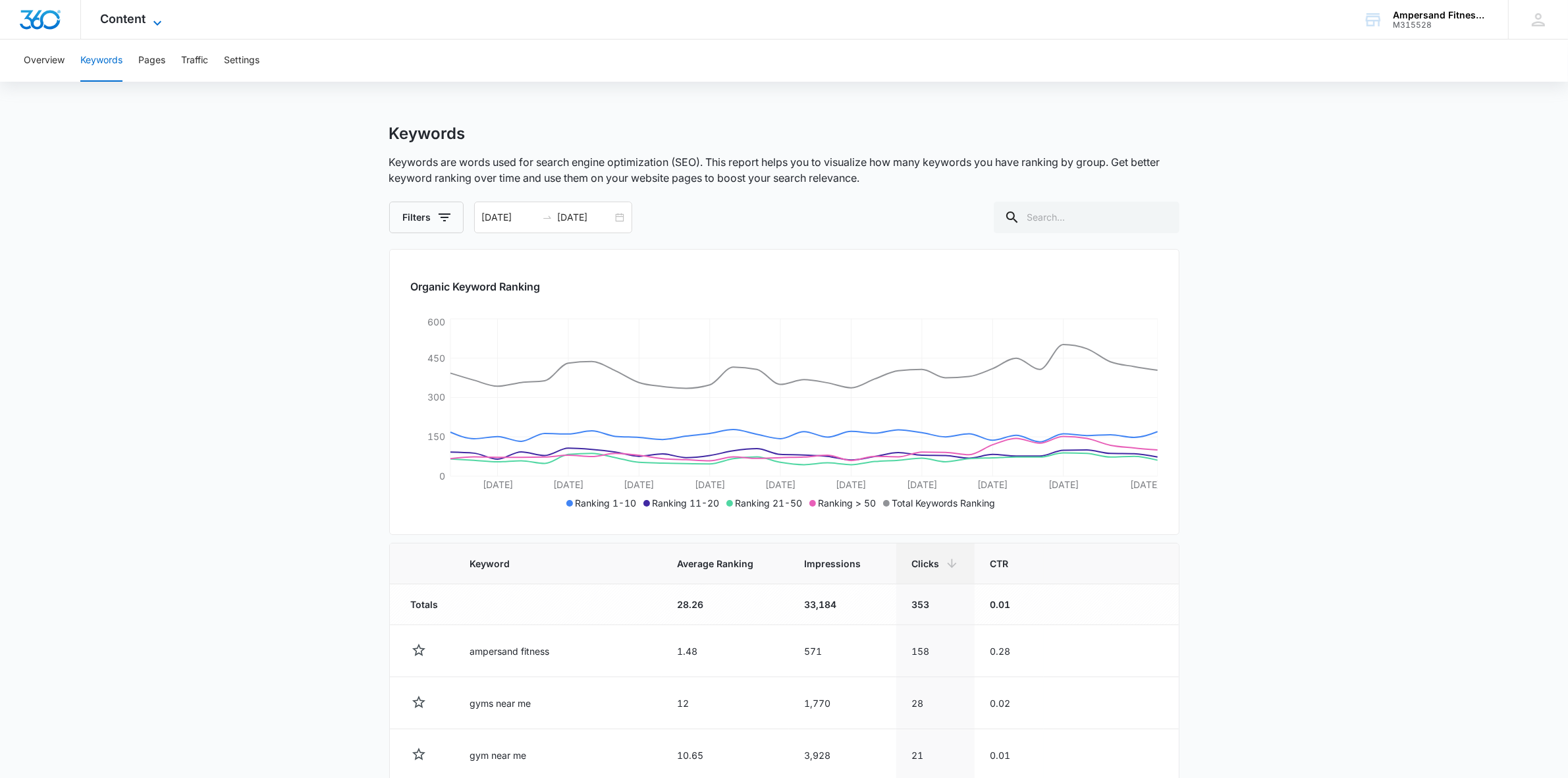
click at [123, 16] on span "Content" at bounding box center [123, 18] width 45 height 14
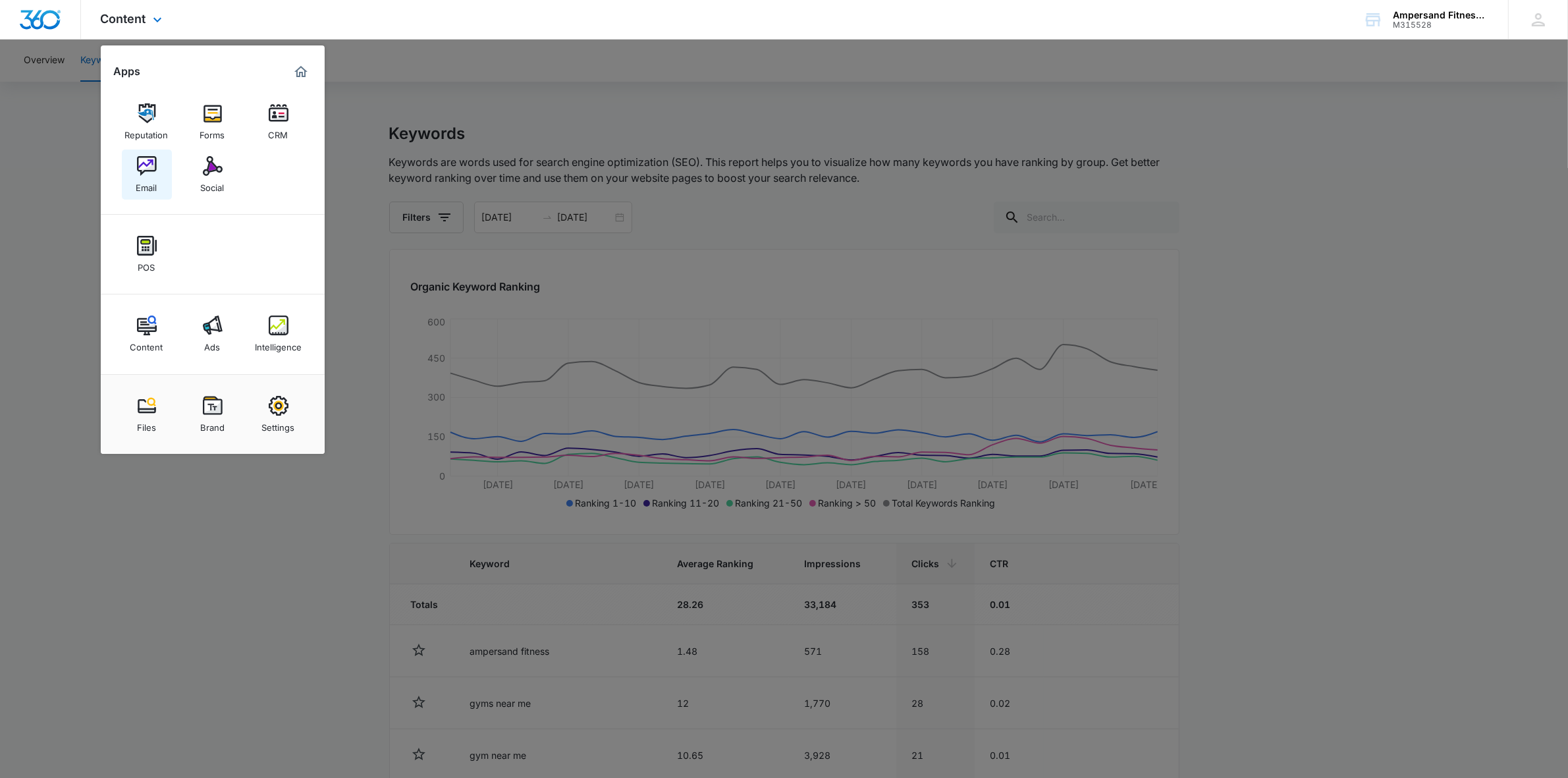
click at [163, 180] on link "Email" at bounding box center [147, 175] width 50 height 50
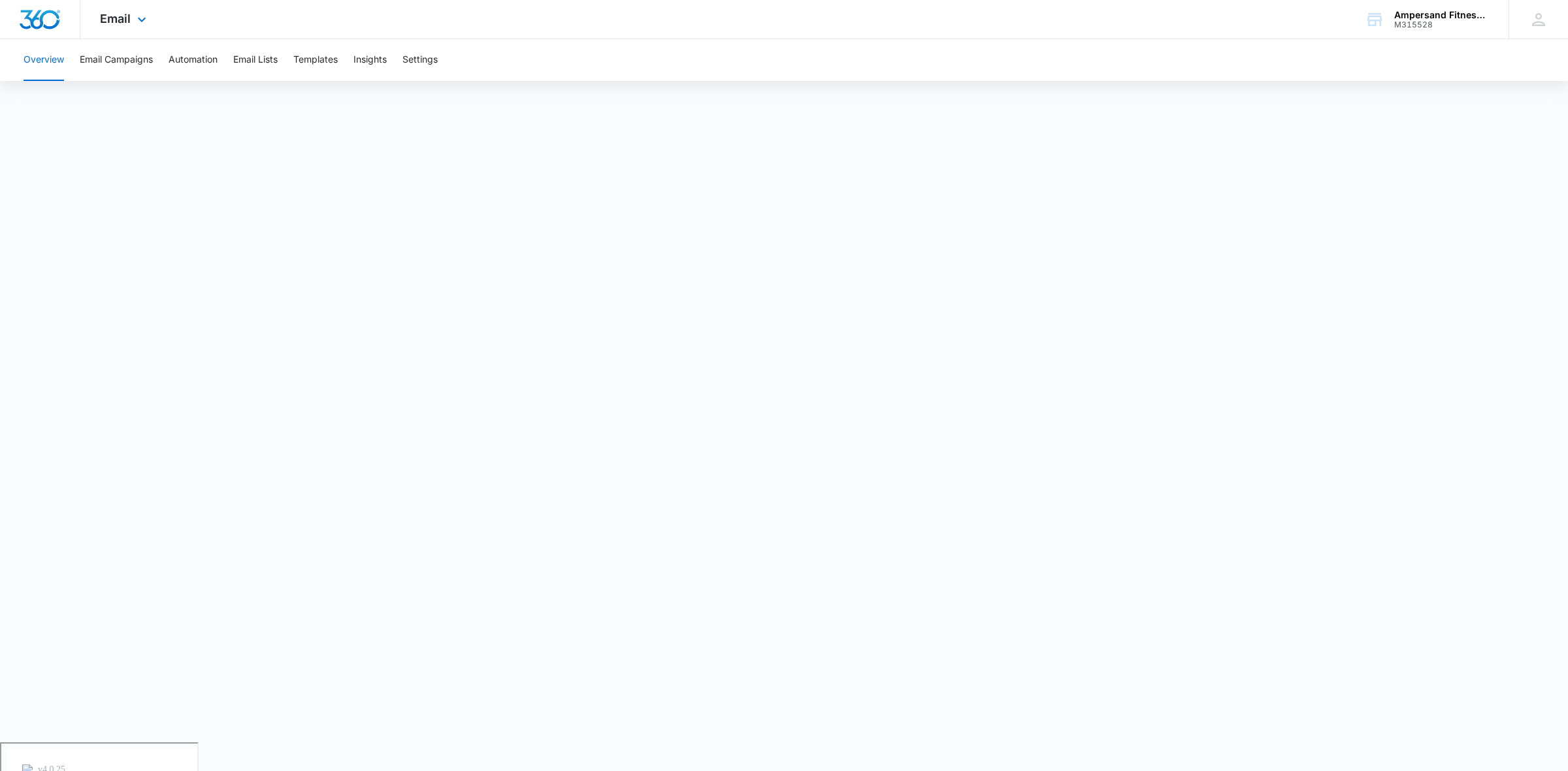
click at [126, 7] on div "Email Apps Reputation Forms CRM Email Social POS Content Ads Intelligence Files…" at bounding box center [125, 19] width 89 height 38
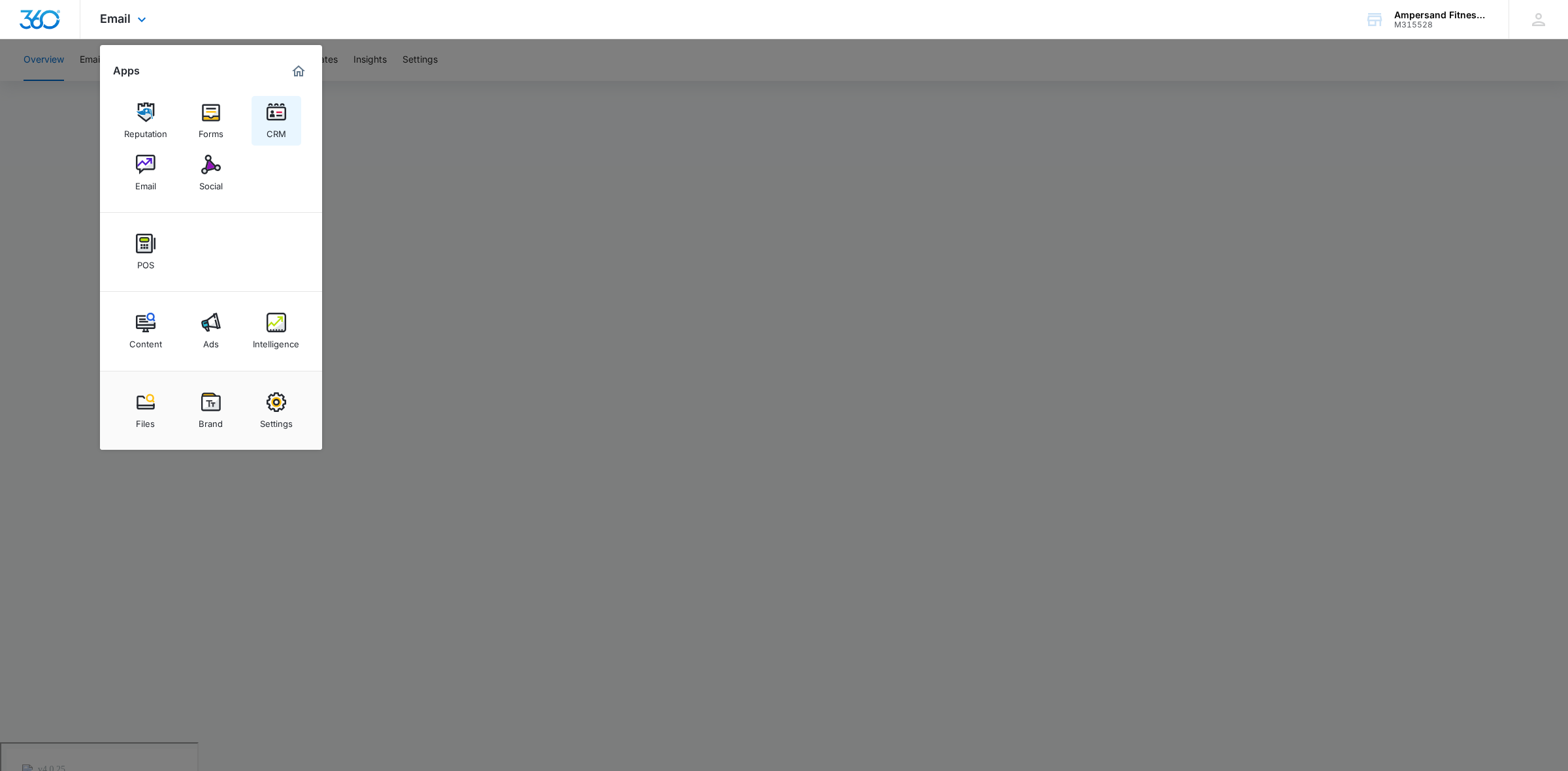
click at [265, 133] on link "CRM" at bounding box center [277, 121] width 50 height 50
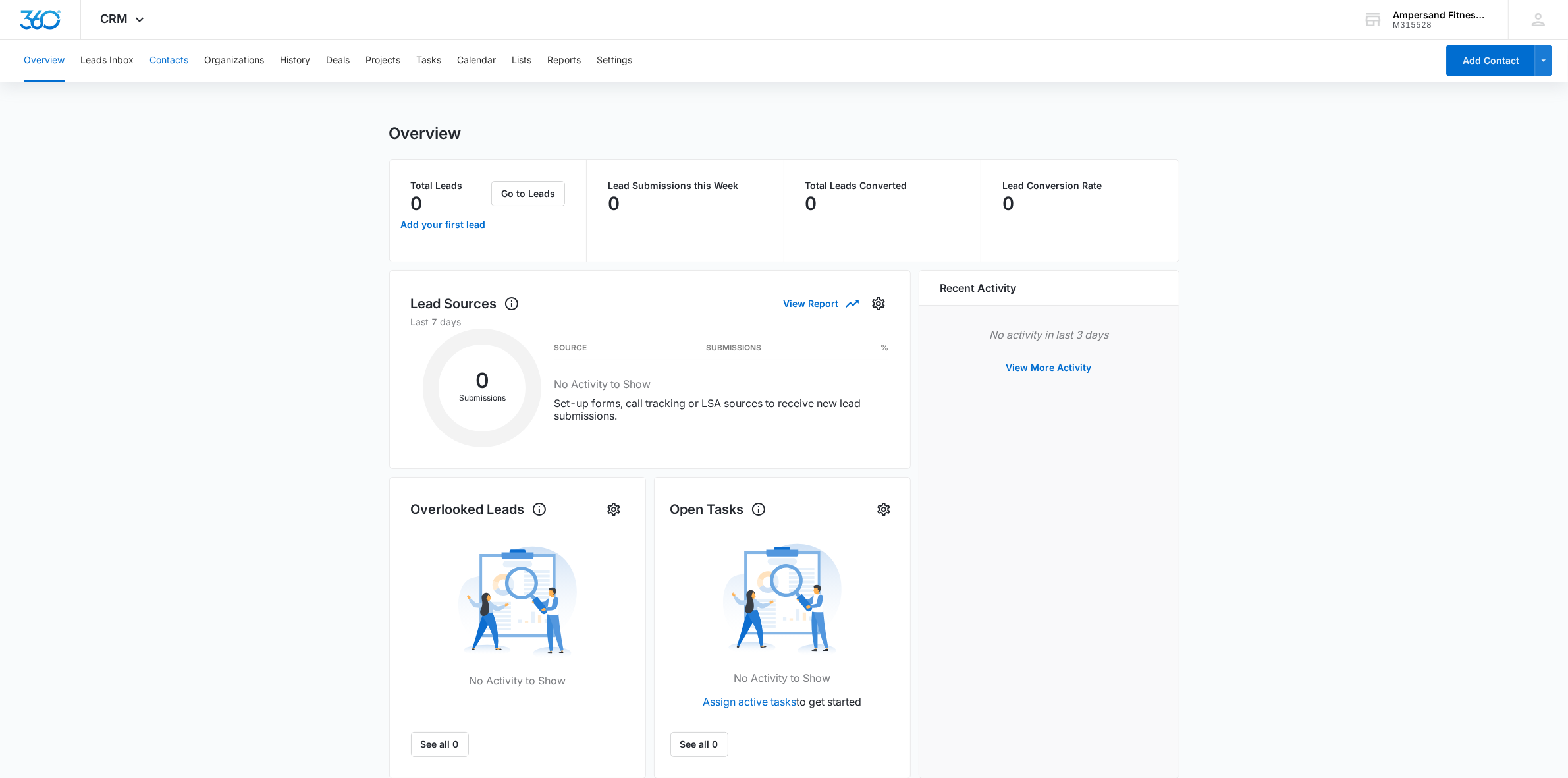
click at [163, 61] on button "Contacts" at bounding box center [168, 60] width 39 height 42
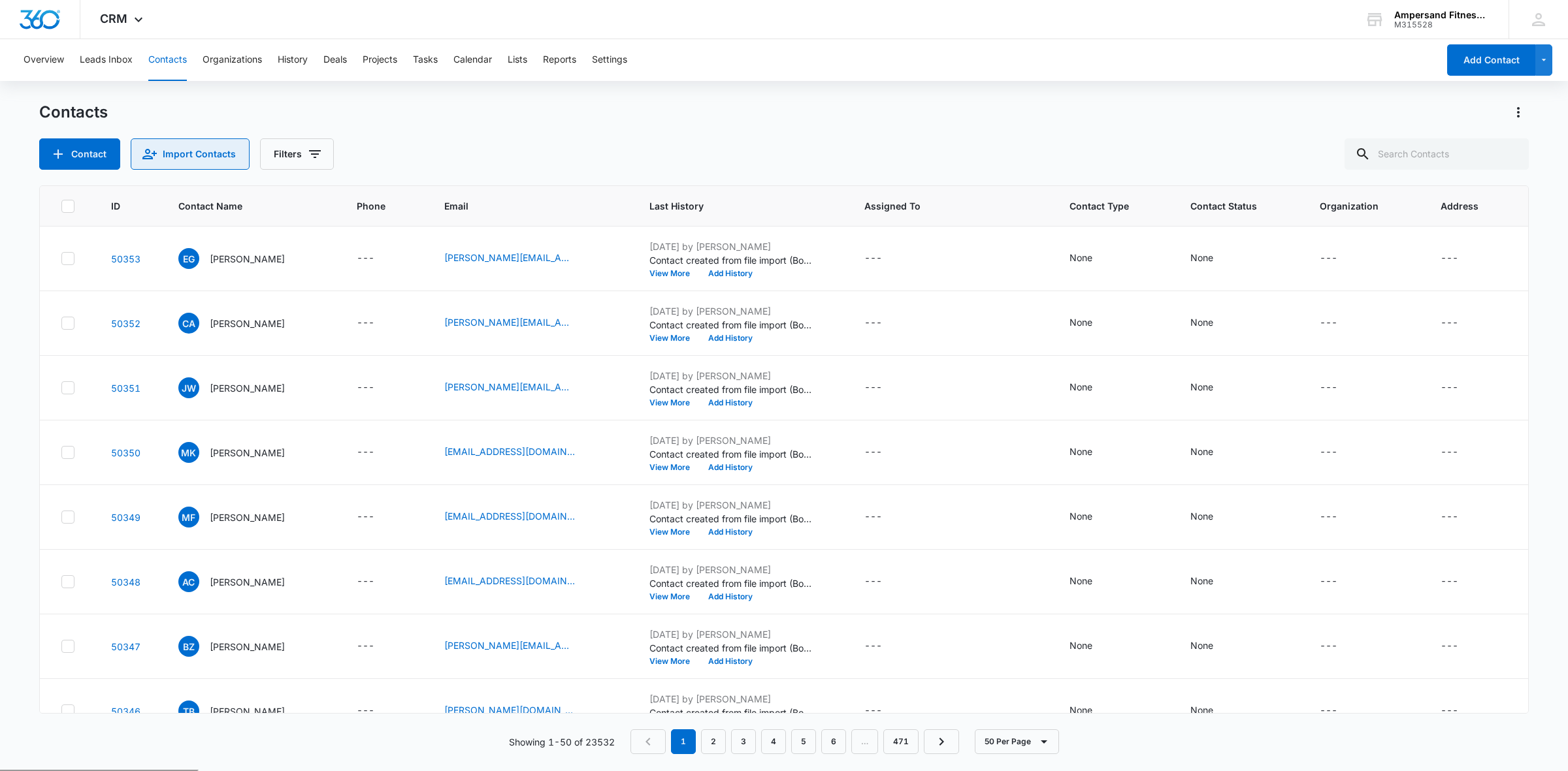
click at [154, 157] on icon "Import Contacts" at bounding box center [150, 154] width 16 height 16
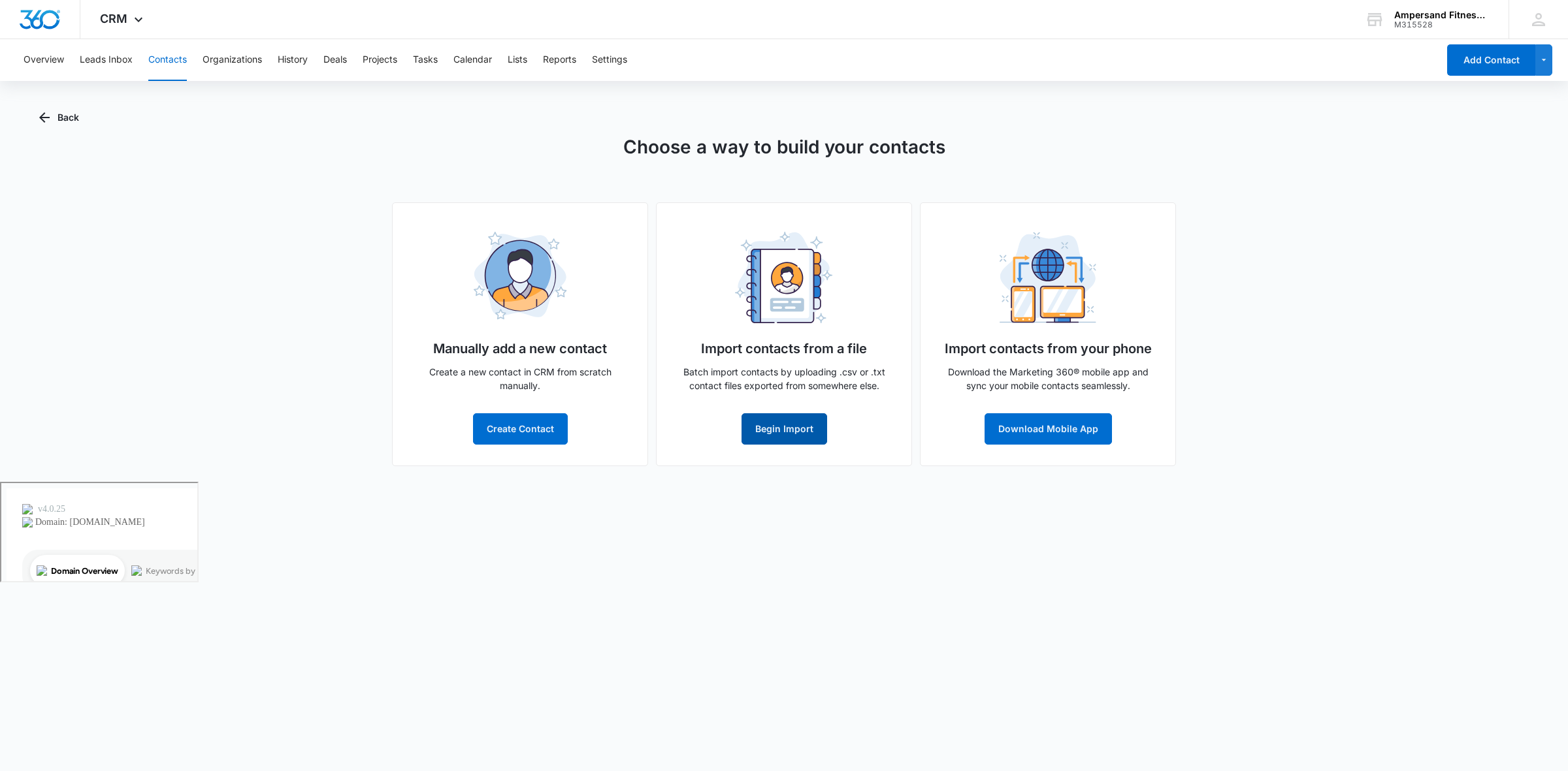
click at [798, 428] on button "Begin Import" at bounding box center [784, 428] width 86 height 31
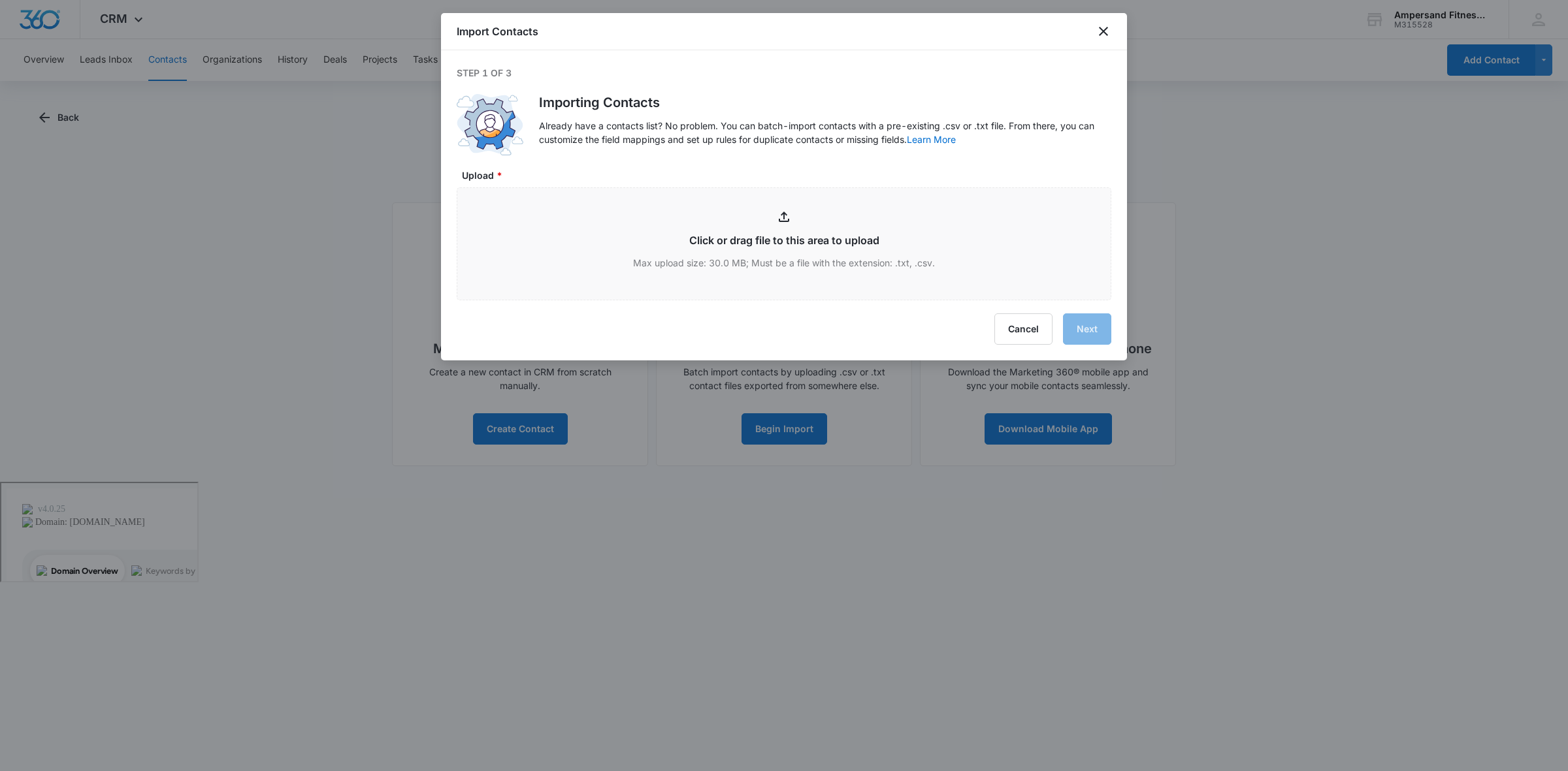
type input "C:\fakepath\Book1.csv"
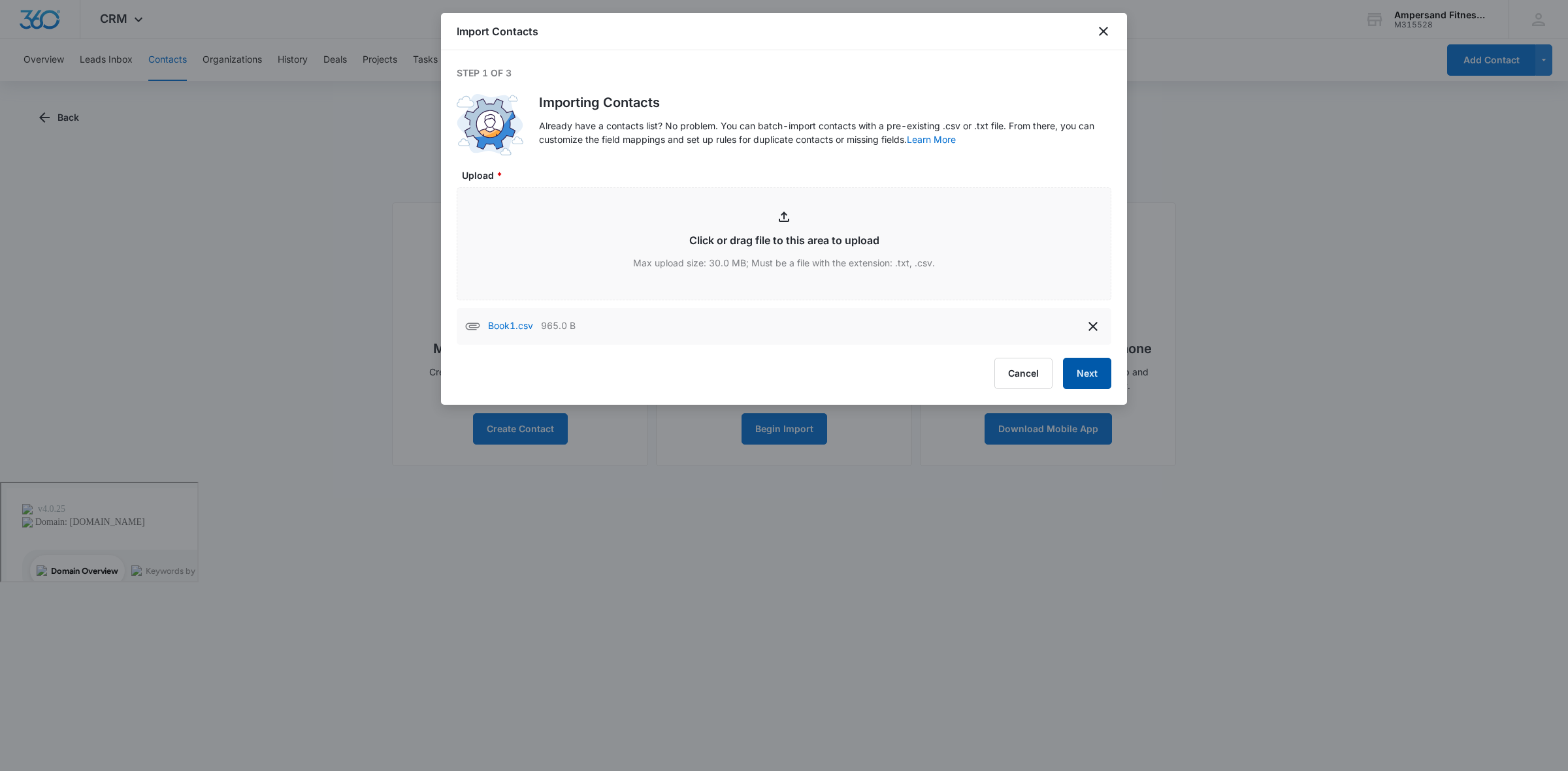
click at [1072, 372] on button "Next" at bounding box center [1087, 373] width 48 height 31
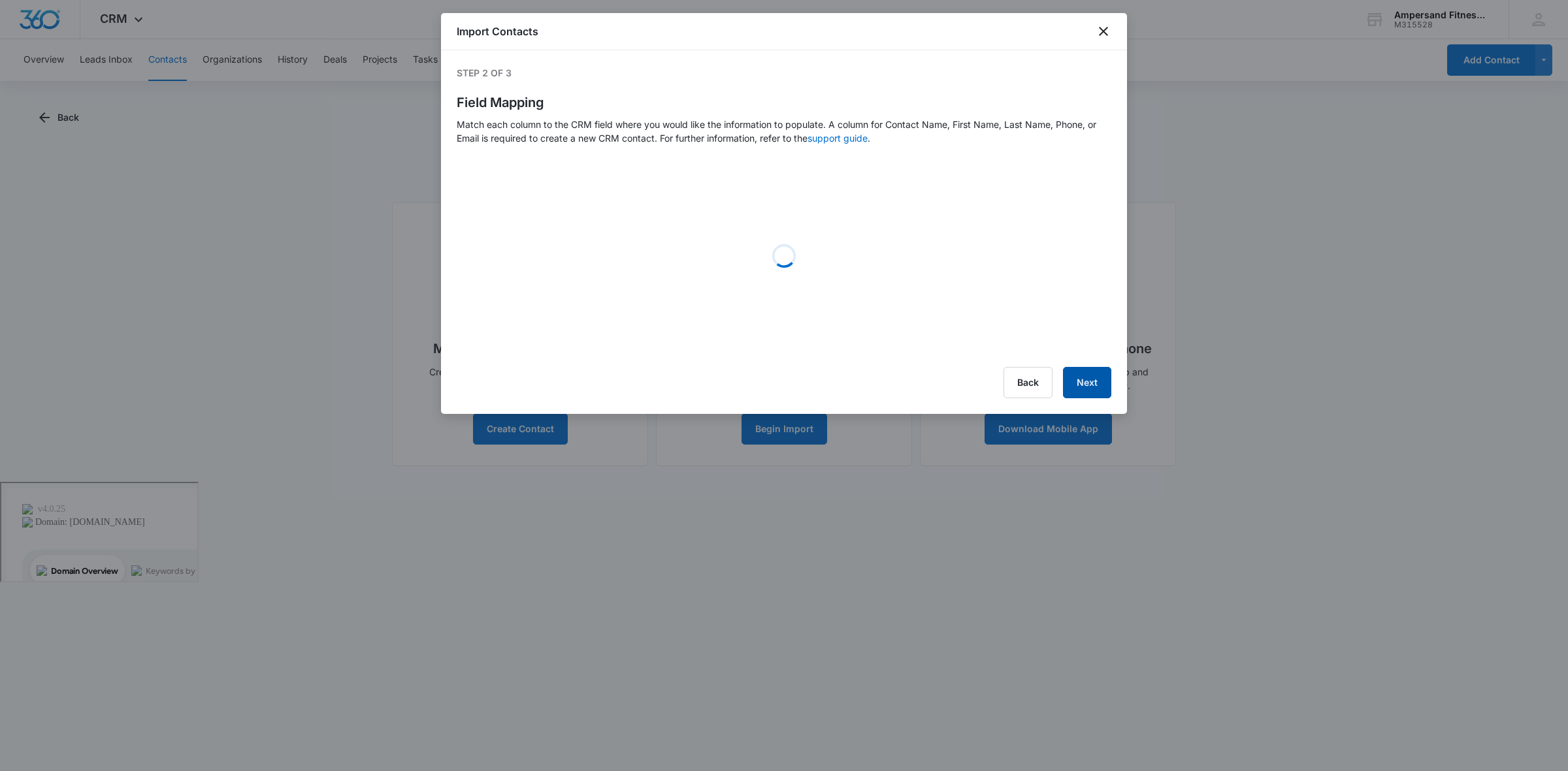
select select "78"
select select "79"
select select "185"
select select "tags"
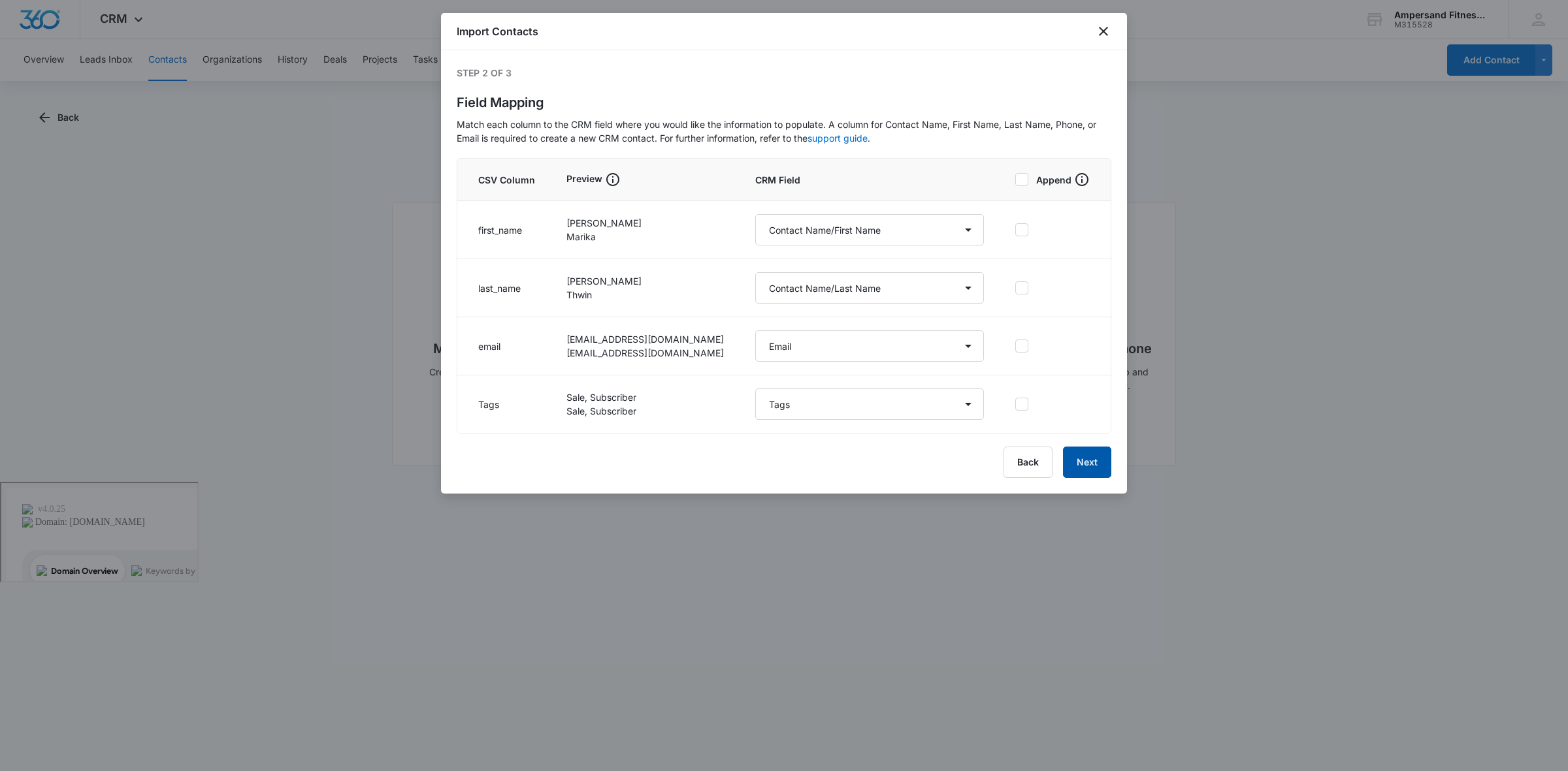
click at [1079, 452] on button "Next" at bounding box center [1087, 461] width 48 height 31
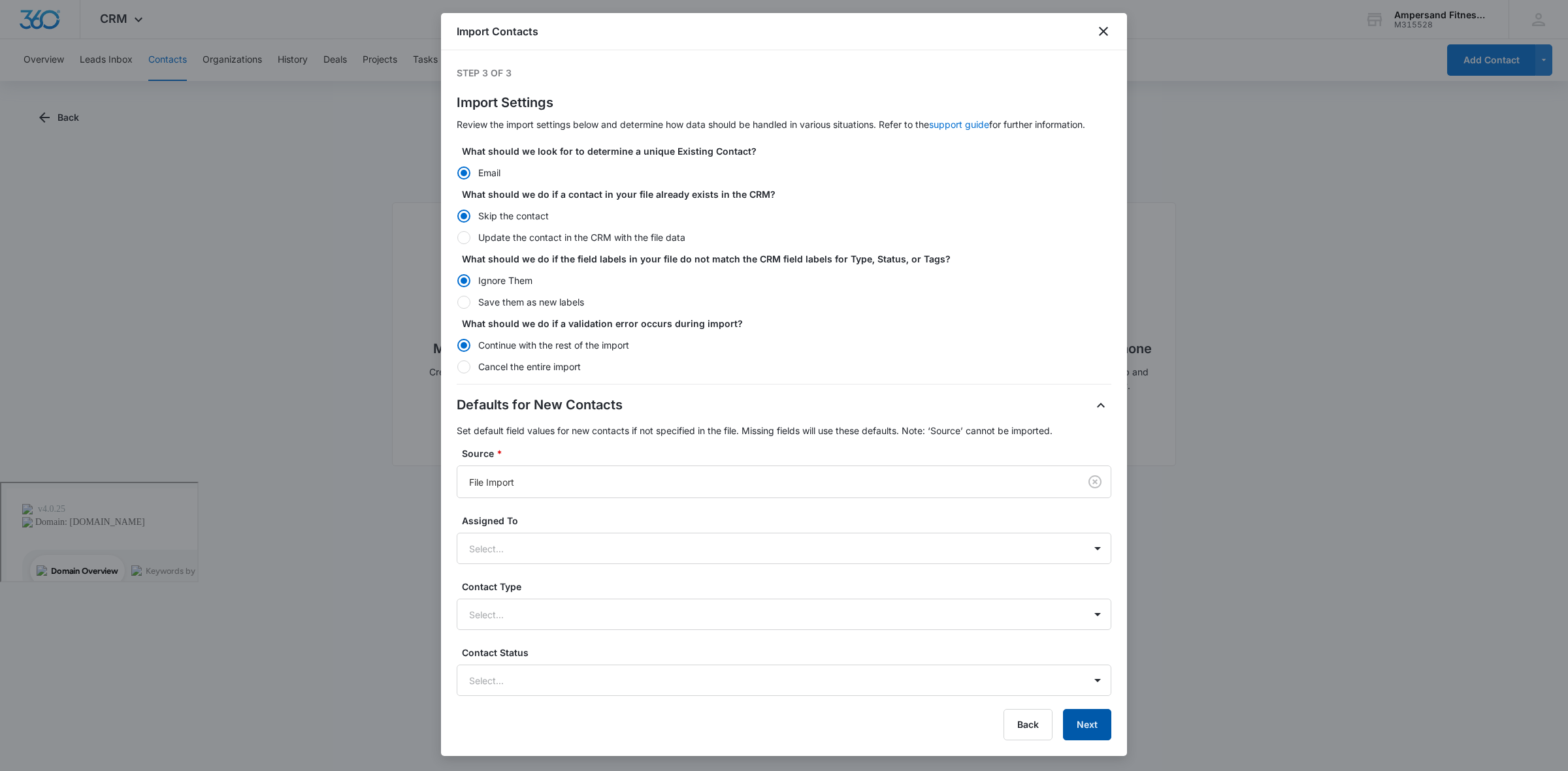
click at [1086, 726] on button "Next" at bounding box center [1087, 725] width 48 height 31
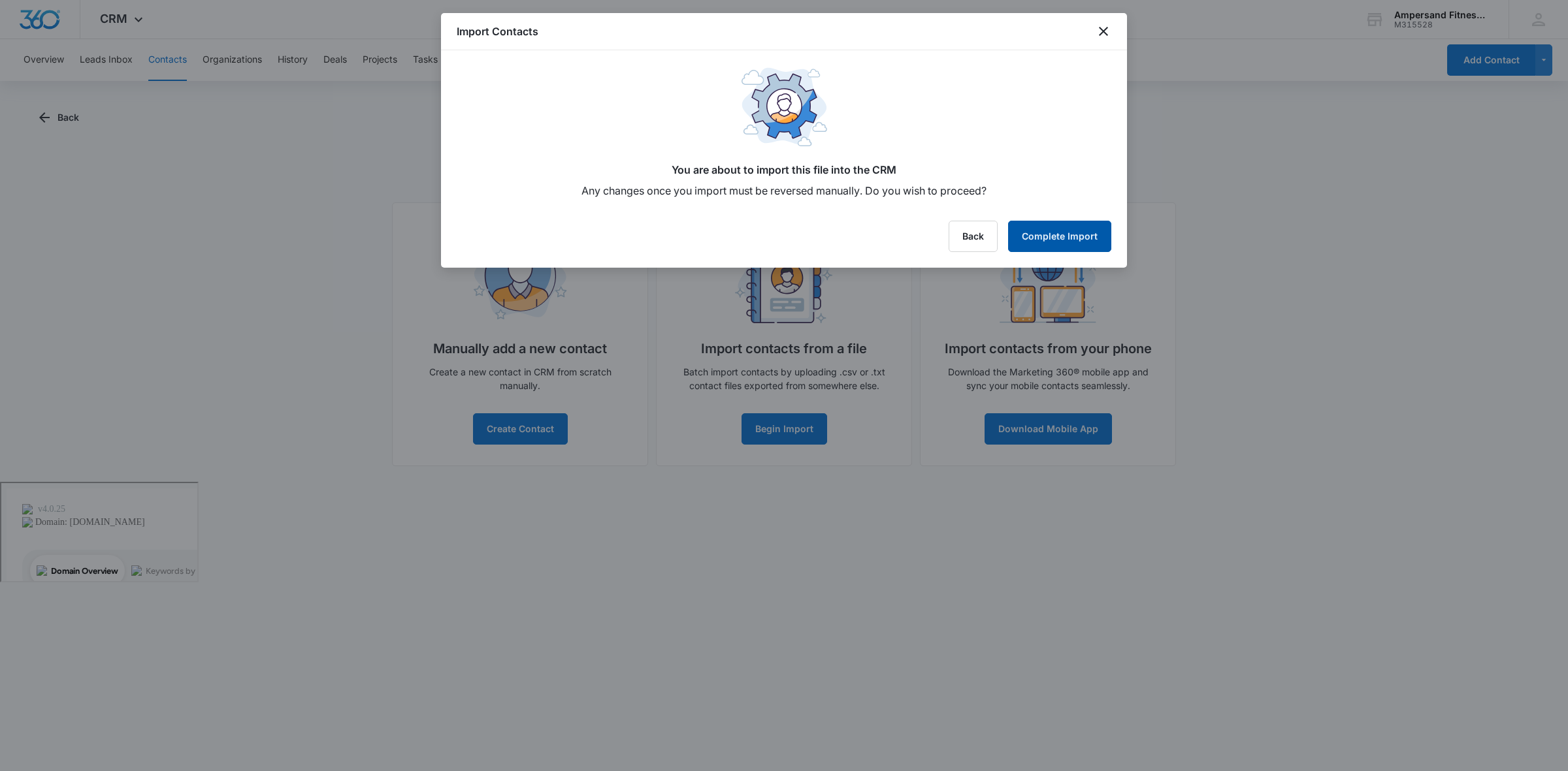
click at [1026, 243] on button "Complete Import" at bounding box center [1060, 236] width 104 height 31
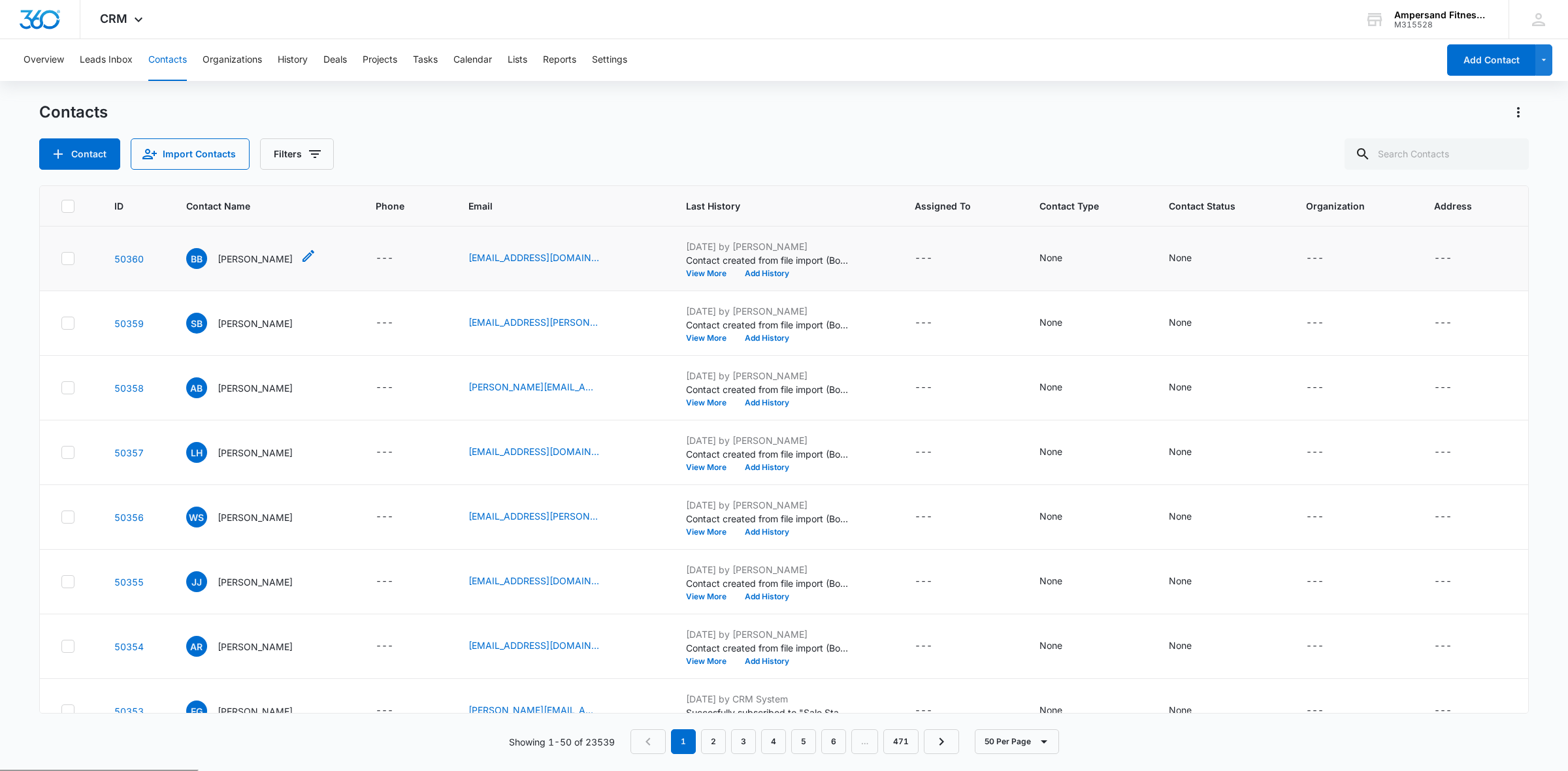
click at [201, 260] on span "BB" at bounding box center [196, 258] width 21 height 21
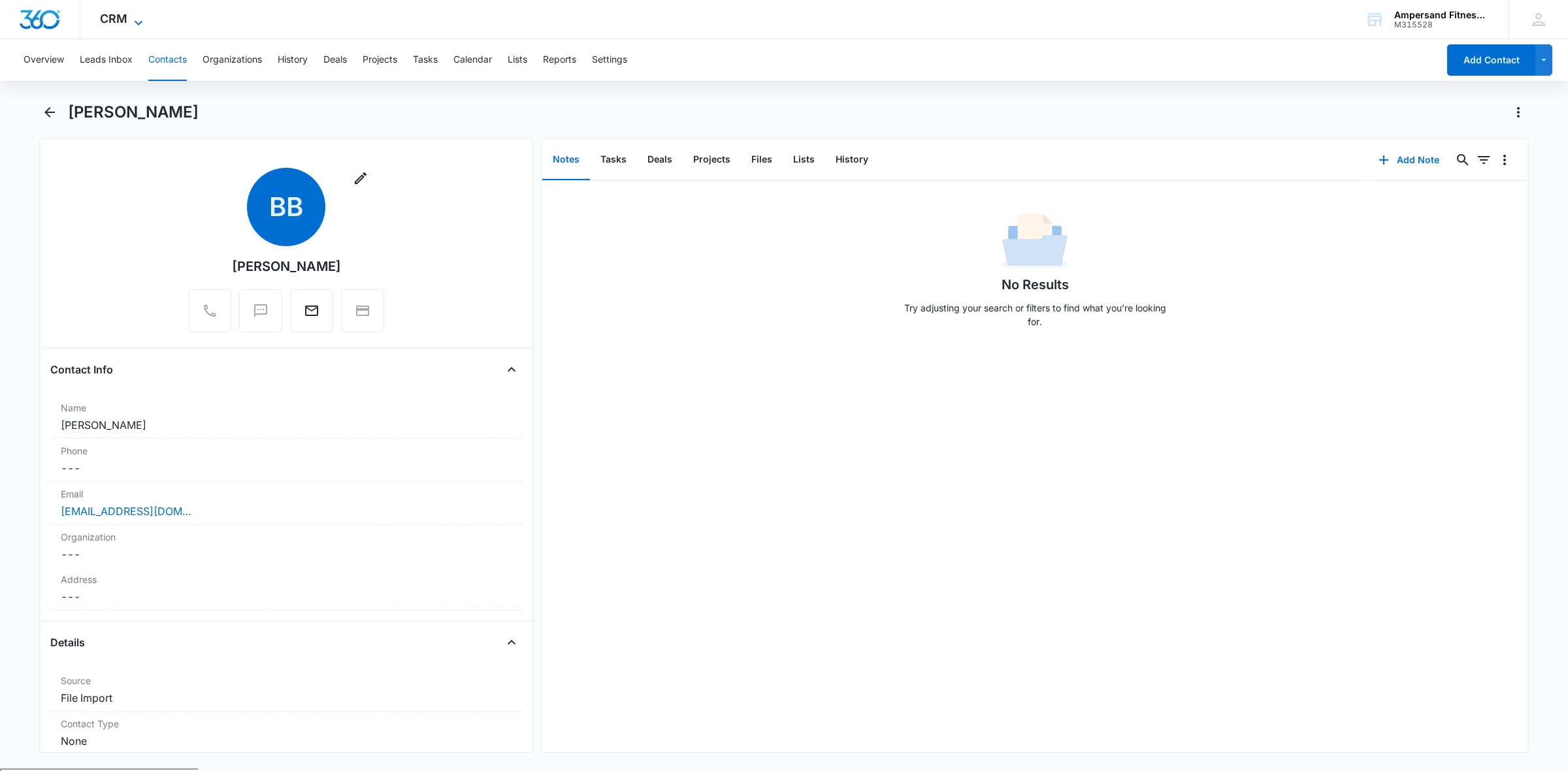
click at [126, 13] on span "CRM" at bounding box center [113, 18] width 28 height 13
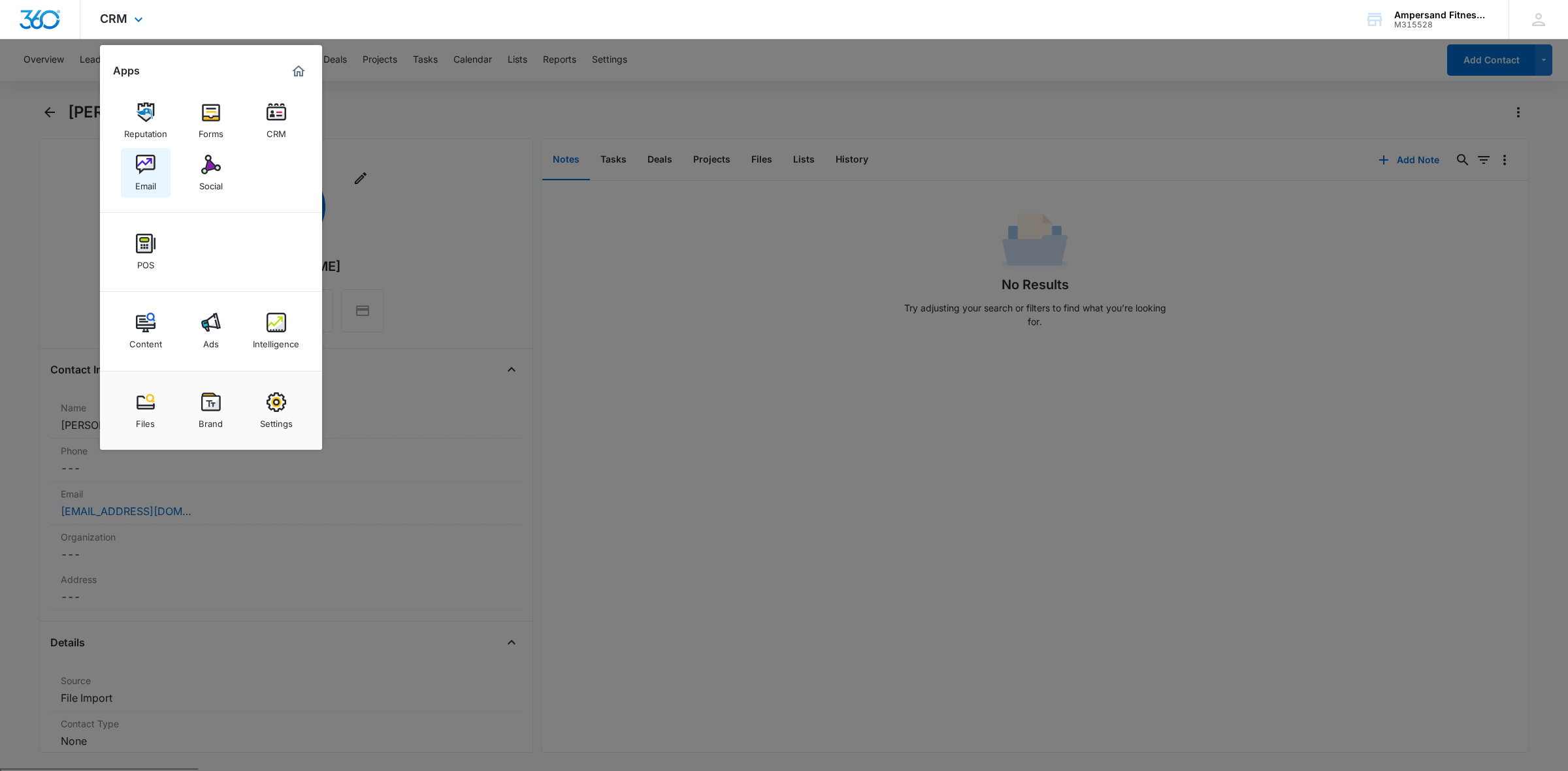
click at [145, 181] on div "Email" at bounding box center [145, 182] width 21 height 17
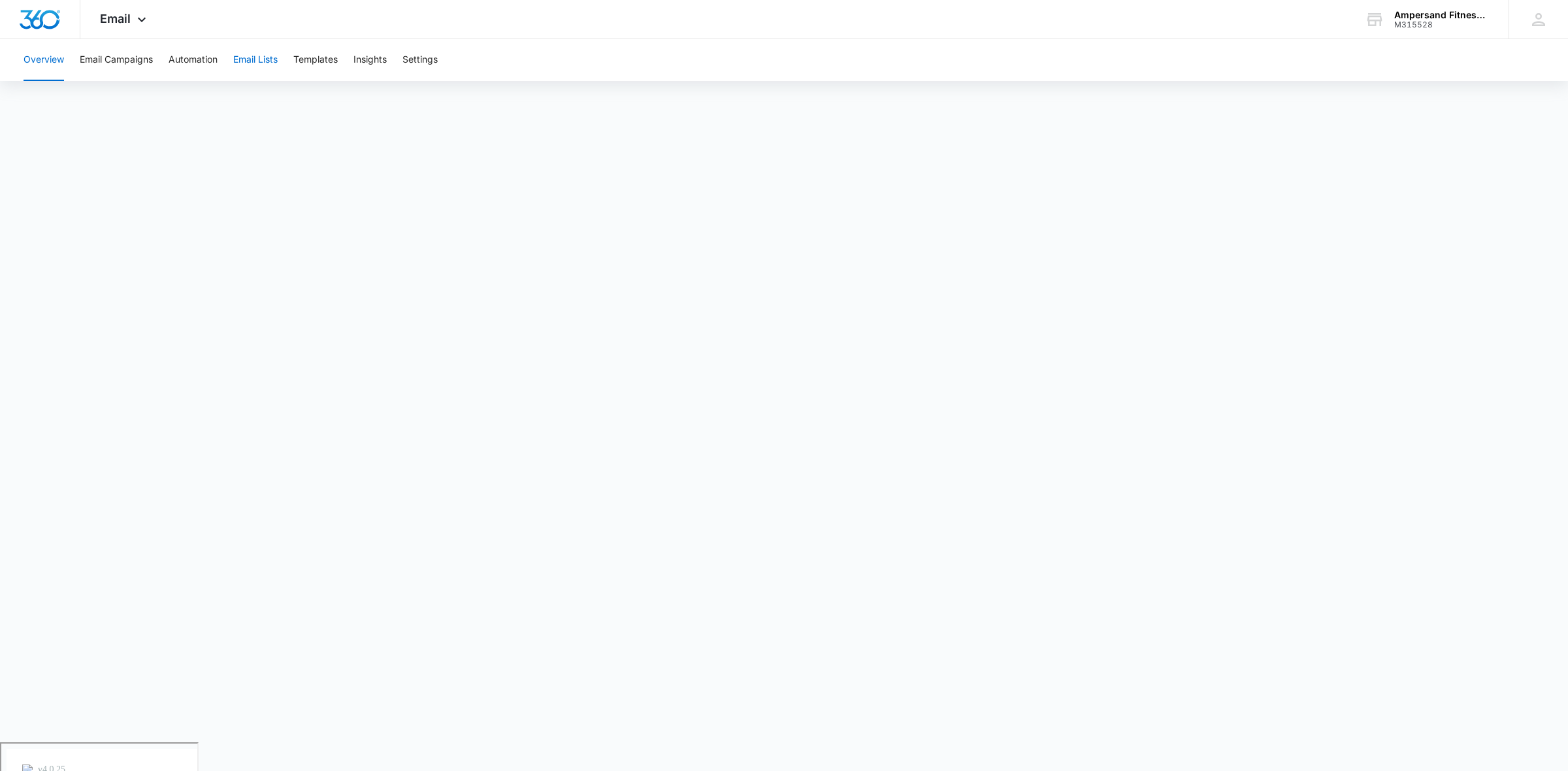
click at [269, 61] on button "Email Lists" at bounding box center [255, 60] width 45 height 42
click at [140, 47] on button "Email Campaigns" at bounding box center [116, 60] width 73 height 42
click at [357, 60] on button "Insights" at bounding box center [370, 60] width 33 height 42
click at [47, 55] on button "Overview" at bounding box center [43, 60] width 40 height 42
click at [265, 62] on button "Email Lists" at bounding box center [255, 60] width 45 height 42
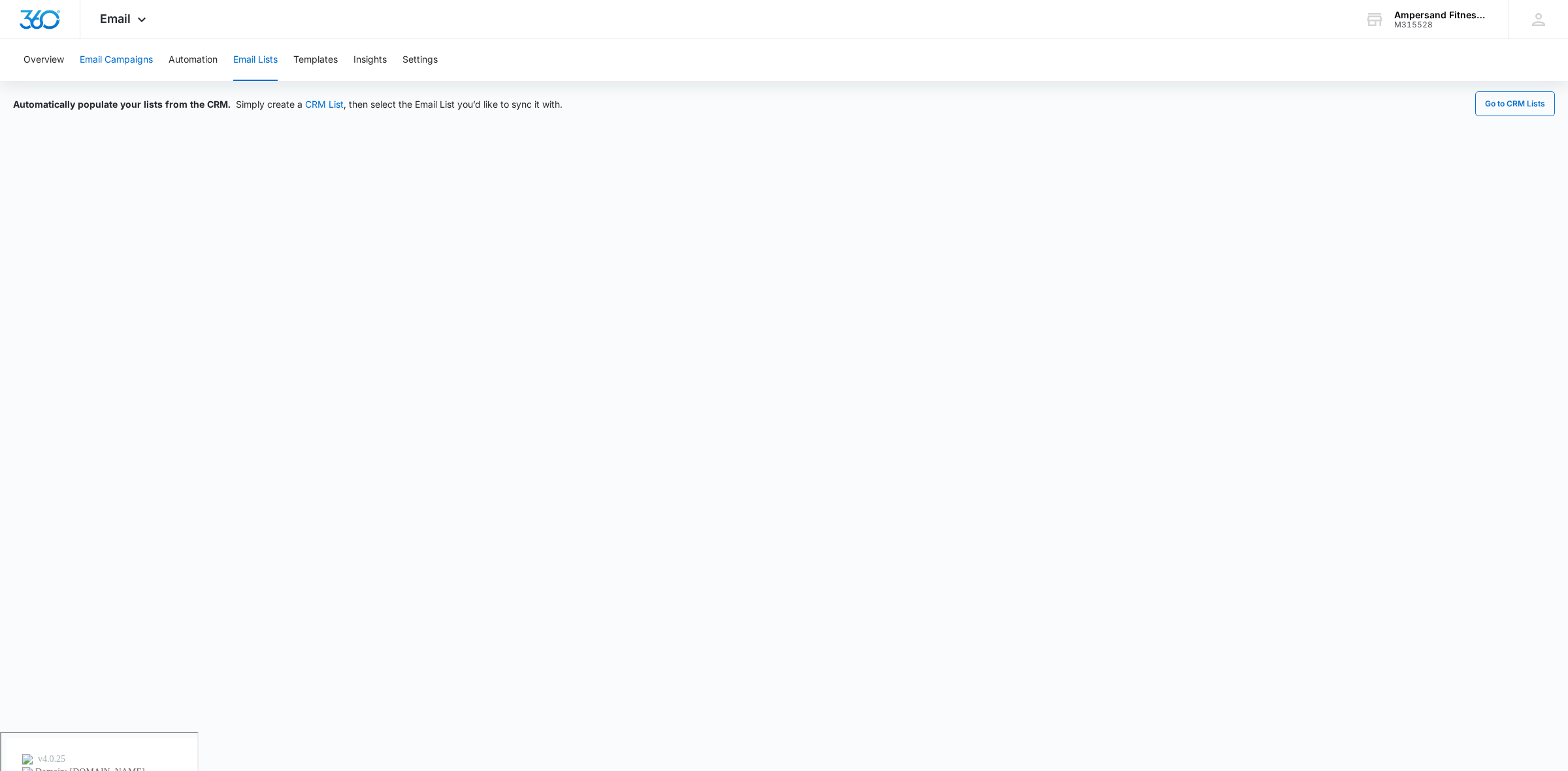
click at [96, 63] on button "Email Campaigns" at bounding box center [116, 60] width 73 height 42
click at [55, 54] on button "Overview" at bounding box center [43, 60] width 40 height 42
click at [113, 61] on button "Email Campaigns" at bounding box center [116, 60] width 73 height 42
click at [269, 62] on button "Email Lists" at bounding box center [255, 60] width 45 height 42
click at [53, 54] on button "Overview" at bounding box center [43, 60] width 40 height 42
